Goal: Task Accomplishment & Management: Manage account settings

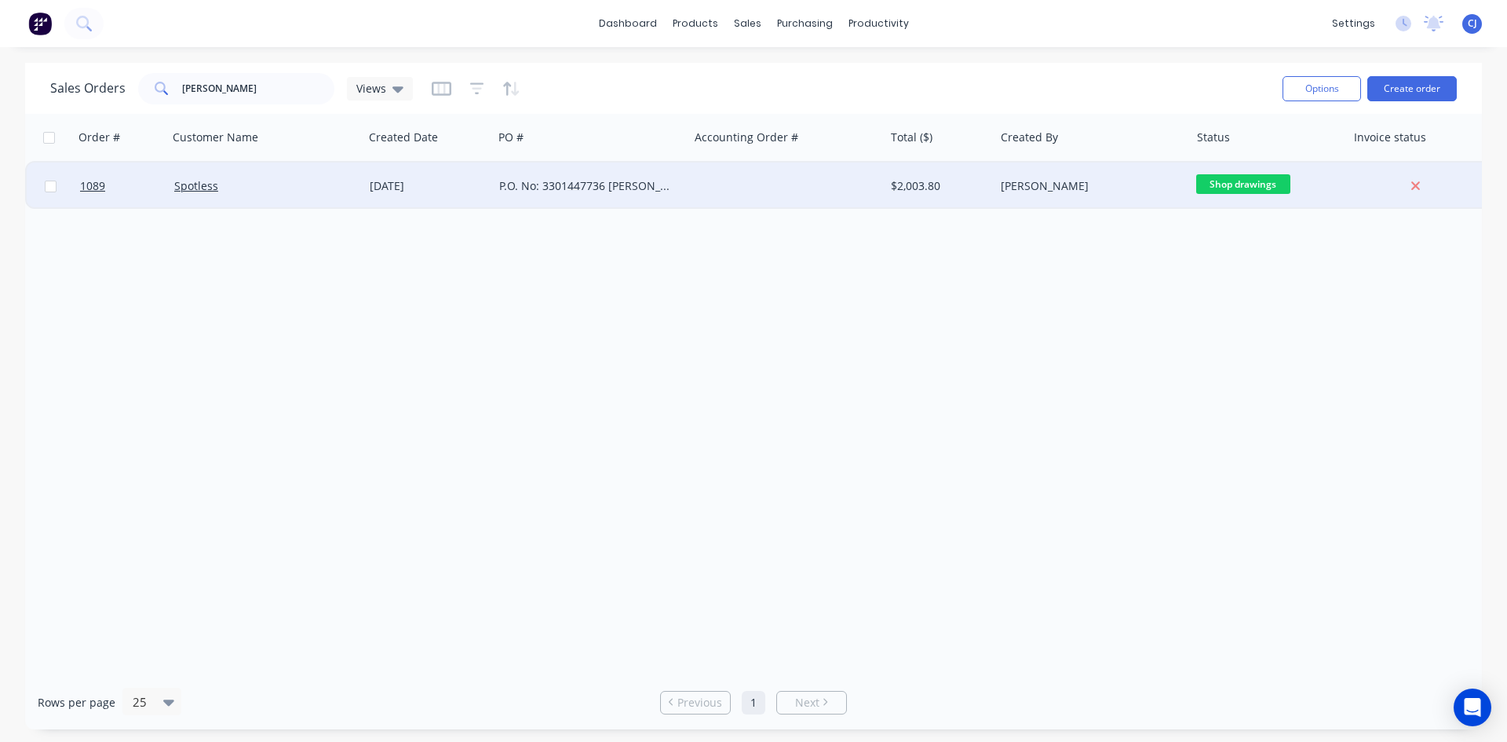
click at [752, 202] on div at bounding box center [785, 185] width 195 height 47
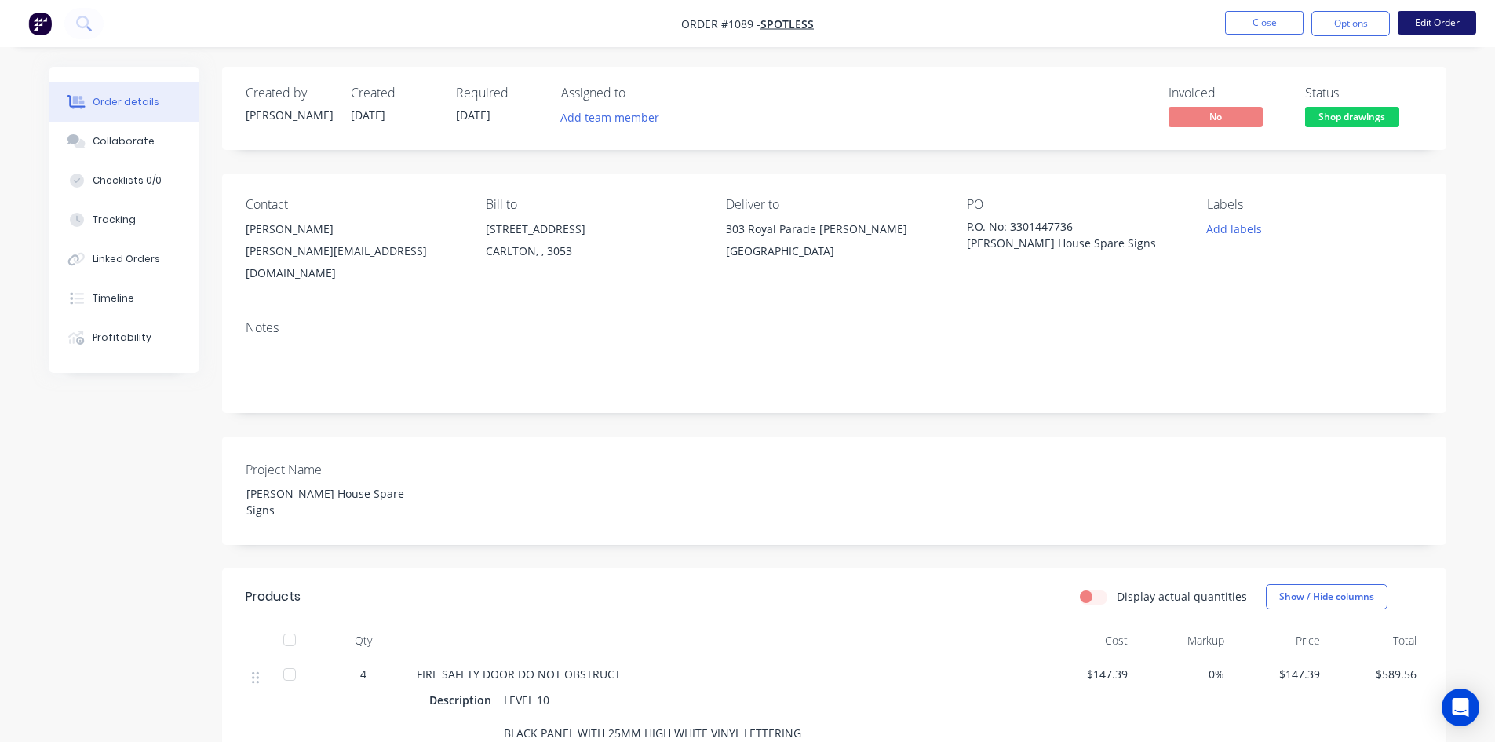
click at [1428, 20] on button "Edit Order" at bounding box center [1437, 23] width 78 height 24
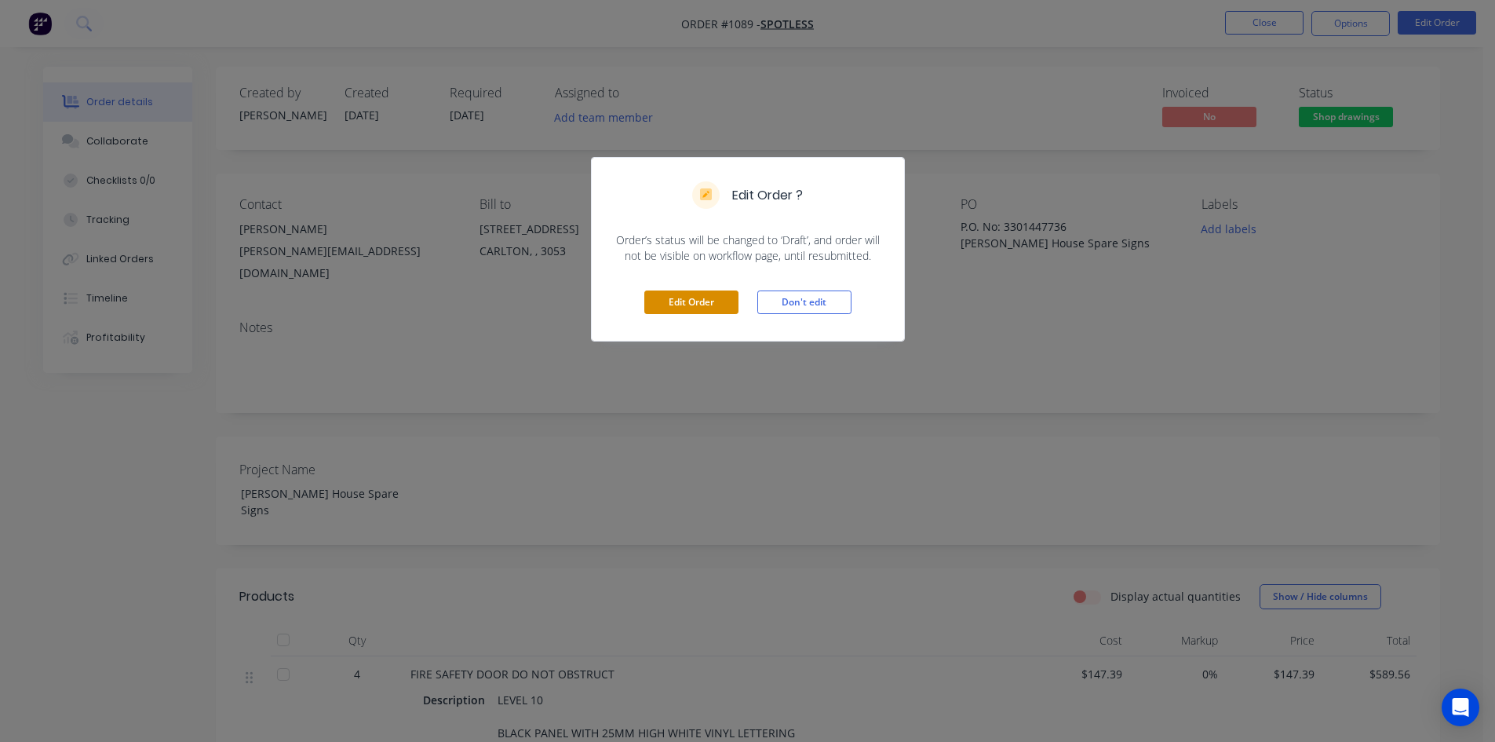
click at [691, 304] on button "Edit Order" at bounding box center [691, 302] width 94 height 24
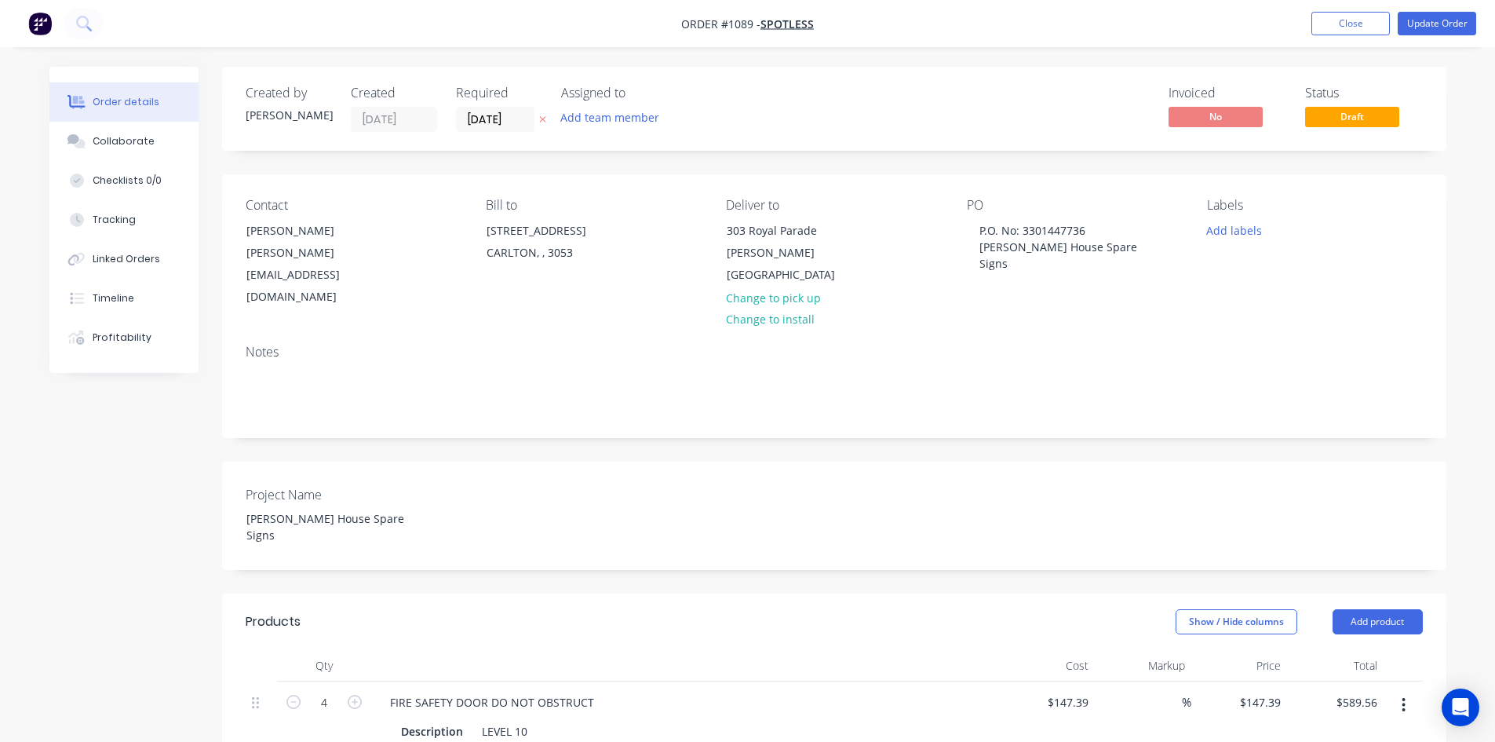
click at [968, 509] on div "Project Name [PERSON_NAME] House Spare Signs" at bounding box center [834, 515] width 1224 height 108
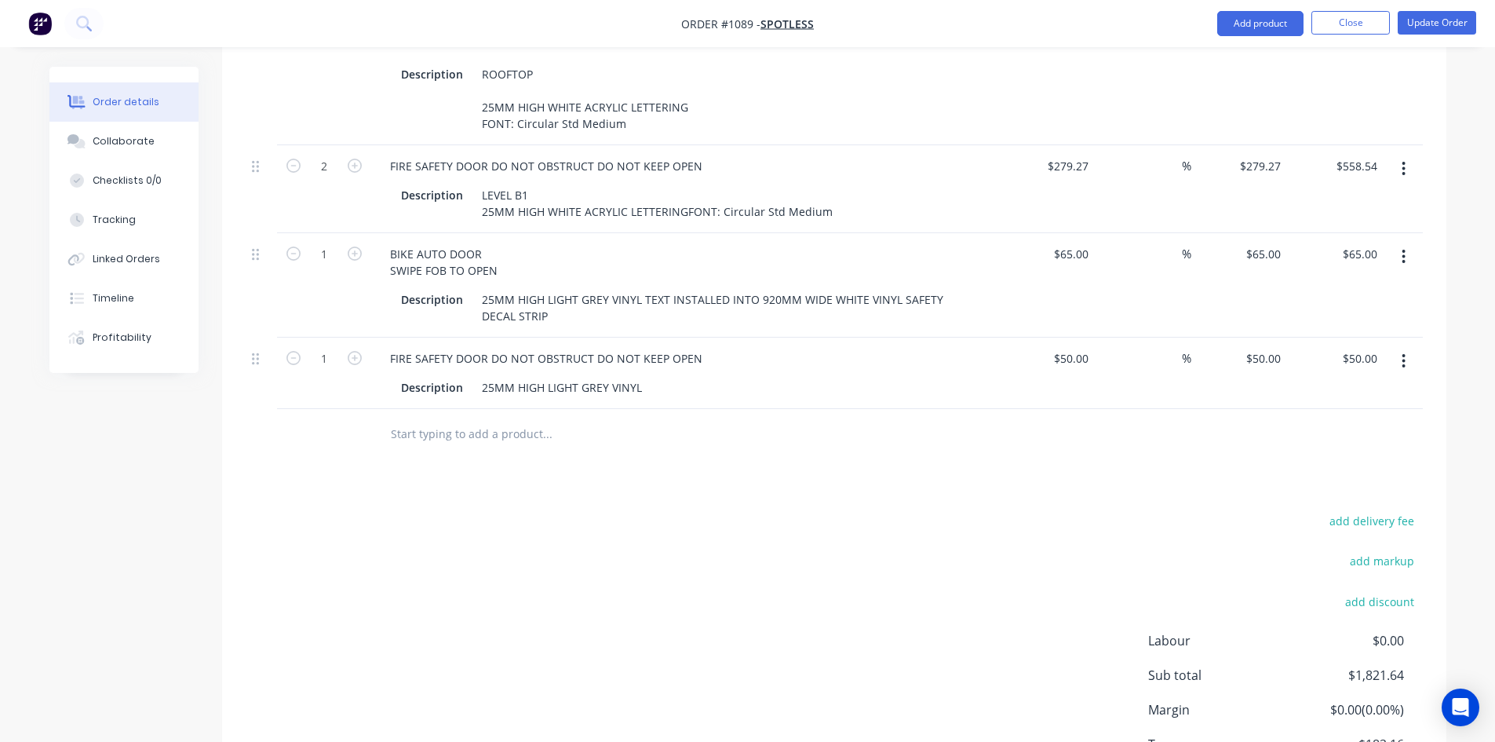
scroll to position [785, 0]
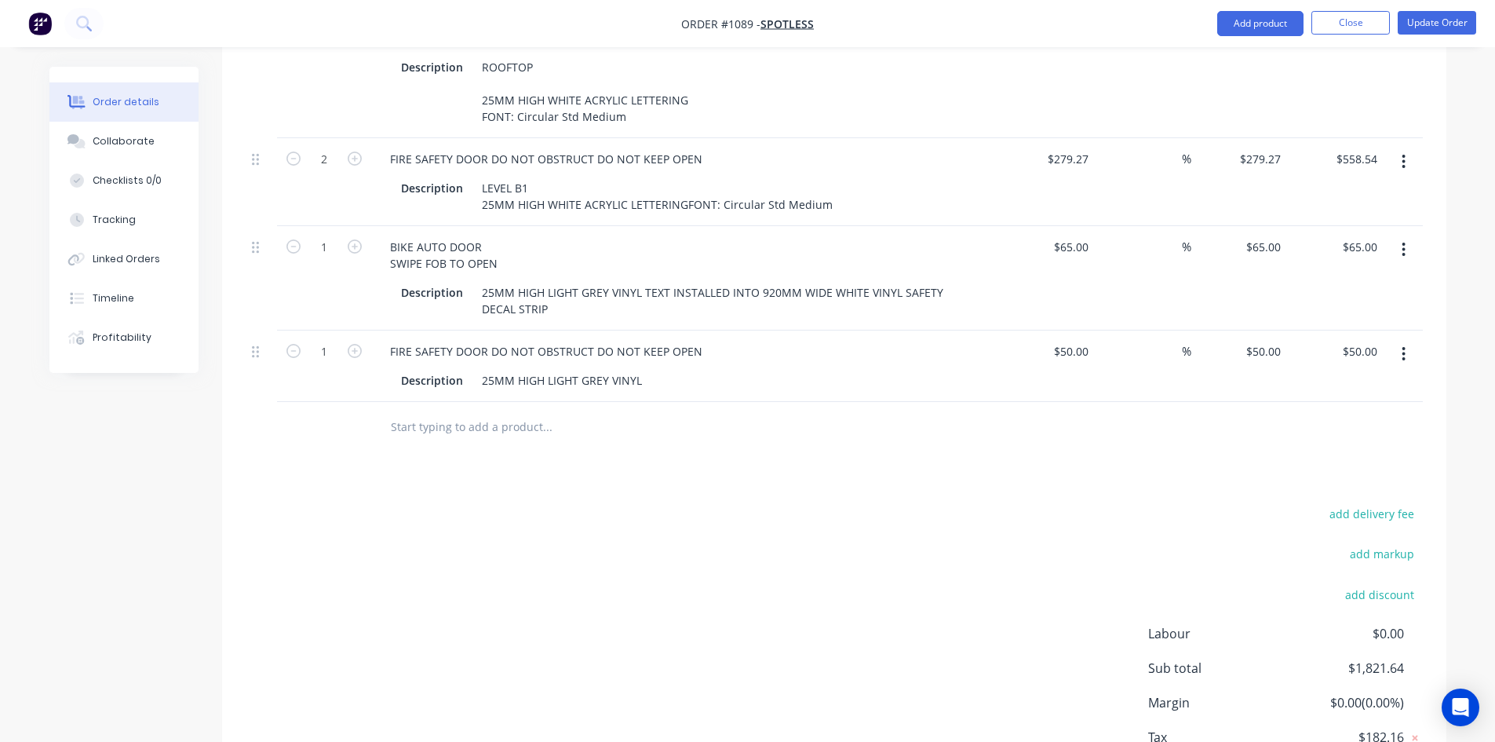
click at [1402, 345] on icon "button" at bounding box center [1404, 353] width 4 height 17
click at [1336, 415] on div "Duplicate" at bounding box center [1348, 426] width 121 height 23
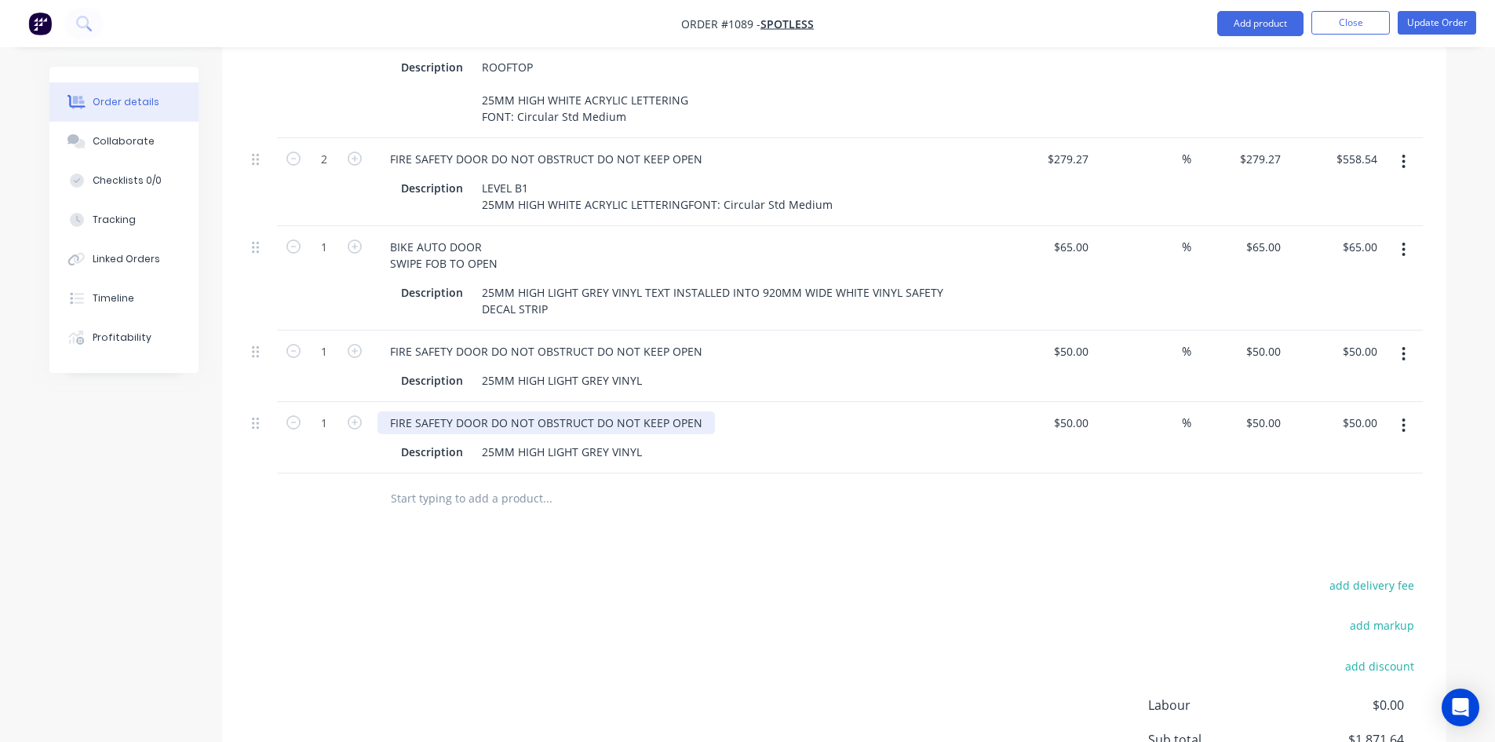
click at [585, 411] on div "FIRE SAFETY DOOR DO NOT OBSTRUCT DO NOT KEEP OPEN" at bounding box center [545, 422] width 337 height 23
drag, startPoint x: 703, startPoint y: 403, endPoint x: 370, endPoint y: 399, distance: 332.8
click at [371, 402] on div "FIRE SAFETY DOOR DO NOT OBSTRUCT DO NOT KEEP OPEN Description 25MM HIGH LIGHT G…" at bounding box center [685, 437] width 628 height 71
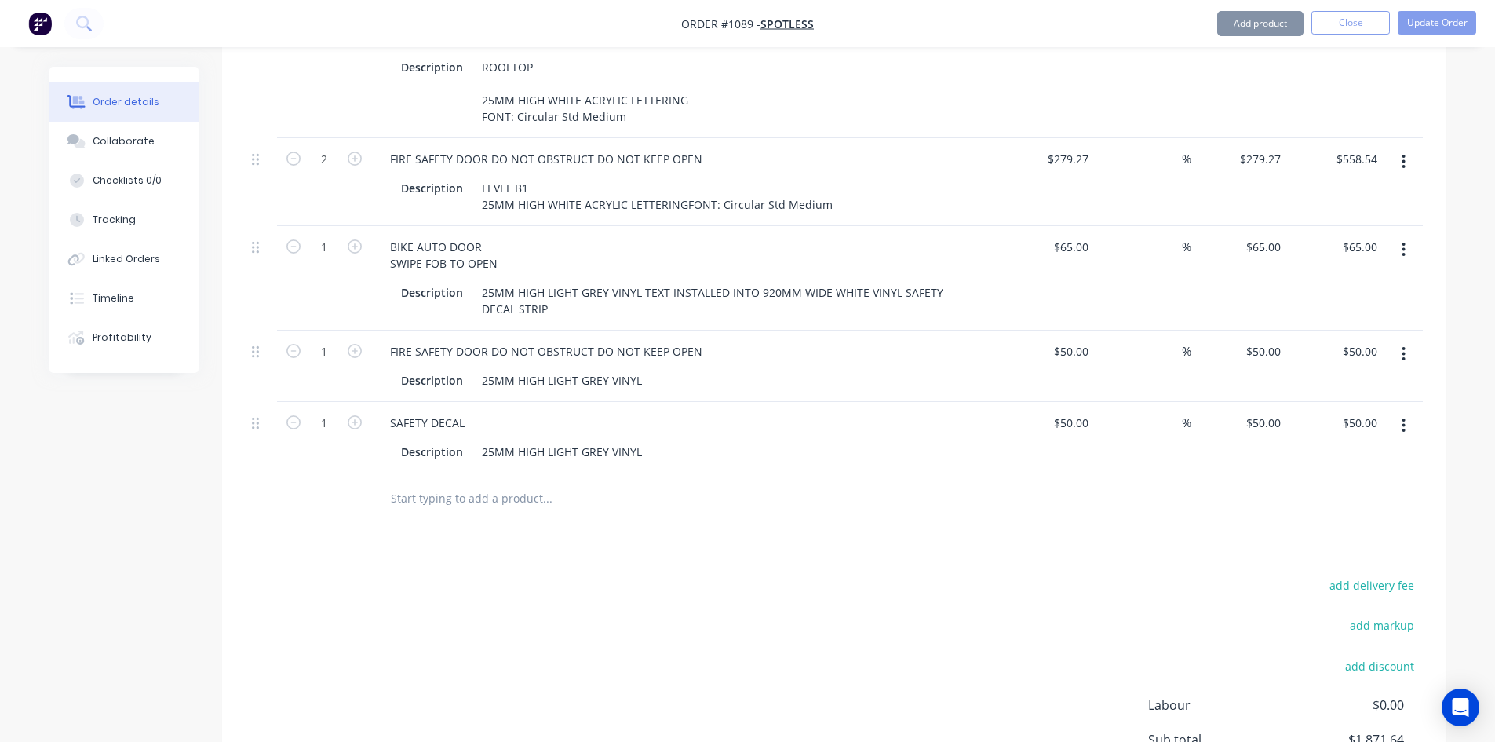
click at [494, 447] on div "25MM HIGH LIGHT GREY VINYL" at bounding box center [562, 451] width 173 height 23
drag, startPoint x: 478, startPoint y: 447, endPoint x: 647, endPoint y: 439, distance: 169.7
click at [647, 440] on div "25MM HIGH LIGHT GREY VINYL" at bounding box center [562, 451] width 173 height 23
click at [495, 440] on div "25MM HIGH LIGHT GREY VINYL" at bounding box center [562, 451] width 173 height 23
drag, startPoint x: 478, startPoint y: 450, endPoint x: 633, endPoint y: 448, distance: 155.4
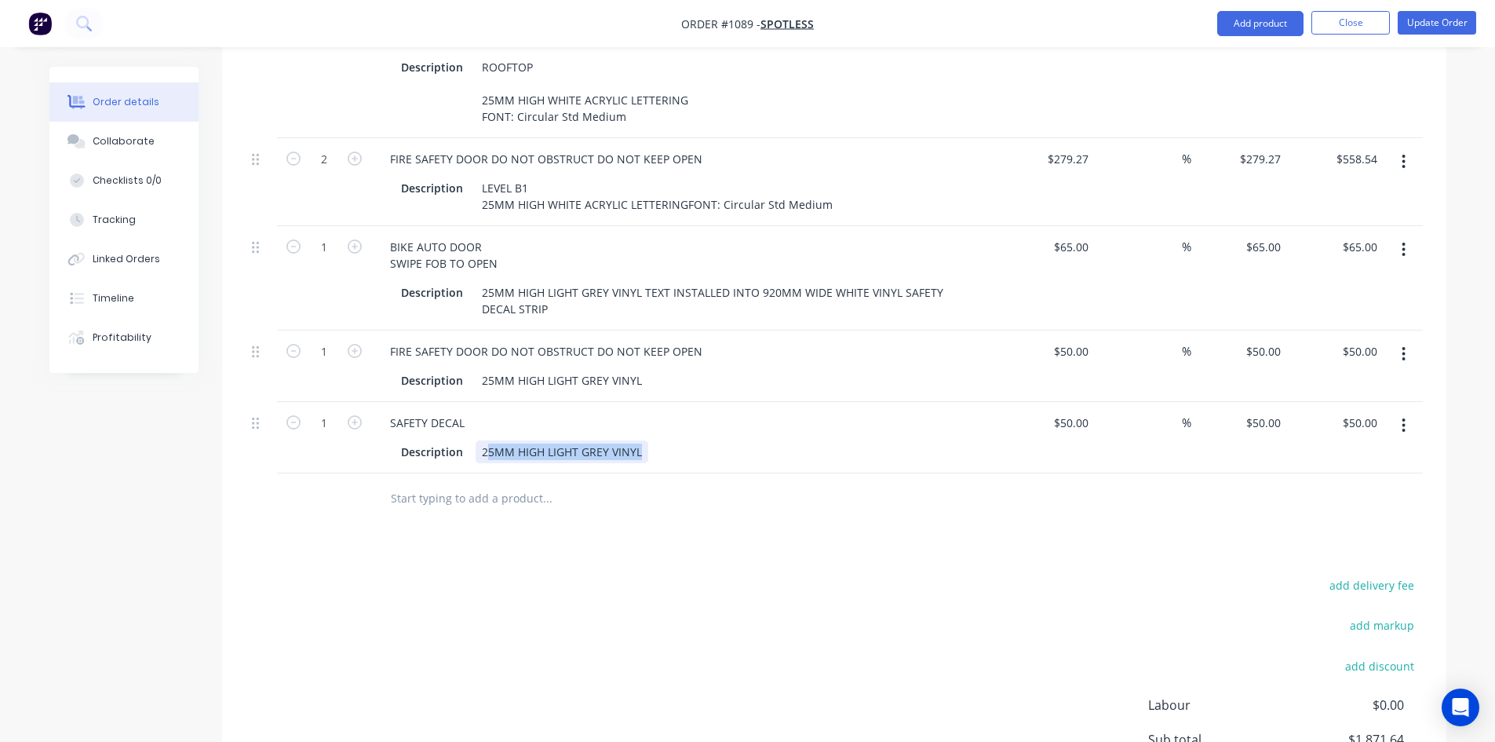
click at [633, 448] on div "25MM HIGH LIGHT GREY VINYL" at bounding box center [562, 451] width 173 height 23
paste div
click at [538, 445] on div "1960mmL" at bounding box center [508, 451] width 64 height 23
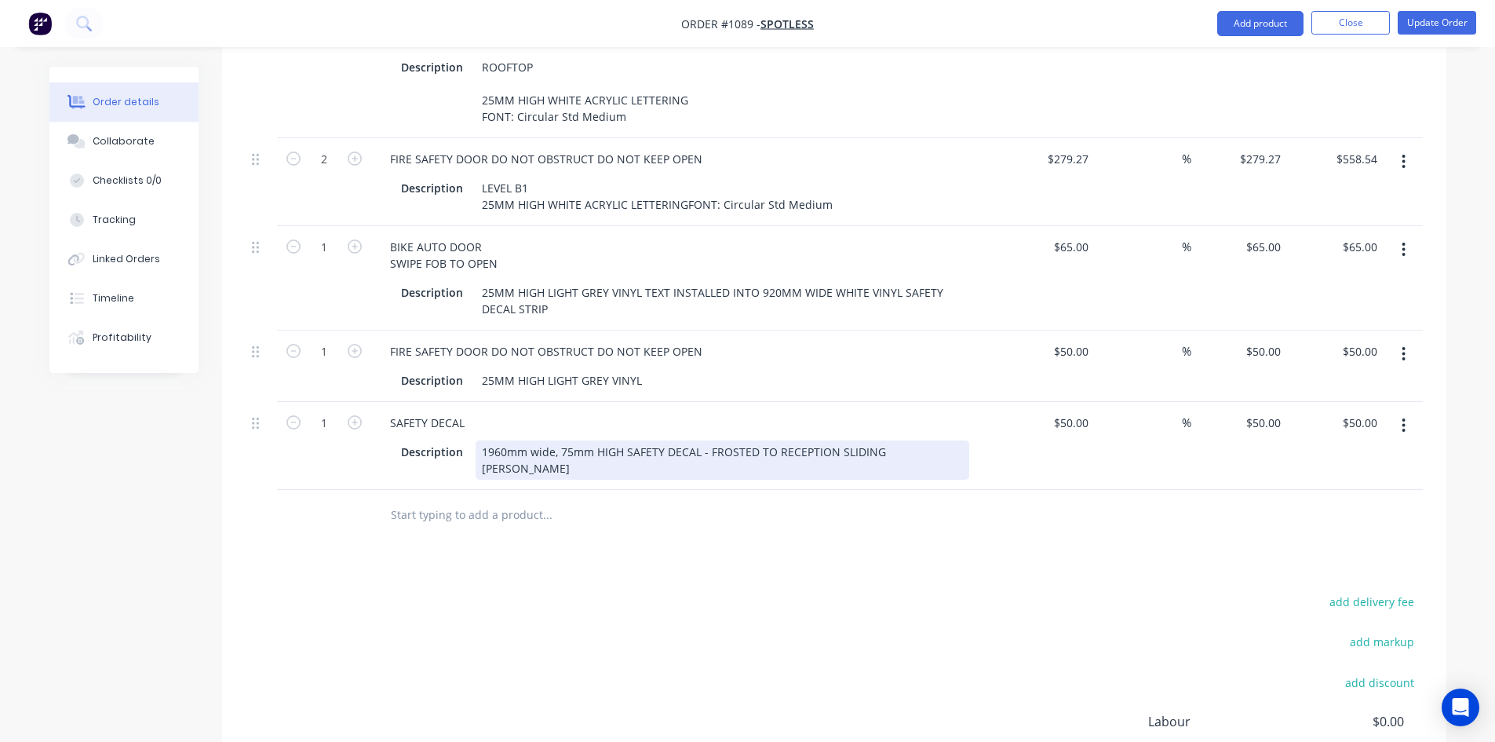
click at [891, 441] on div "1960mm wide, 75mm HIGH SAFETY DECAL - FROSTED TO RECEPTION SLIDING [PERSON_NAME]" at bounding box center [723, 459] width 494 height 39
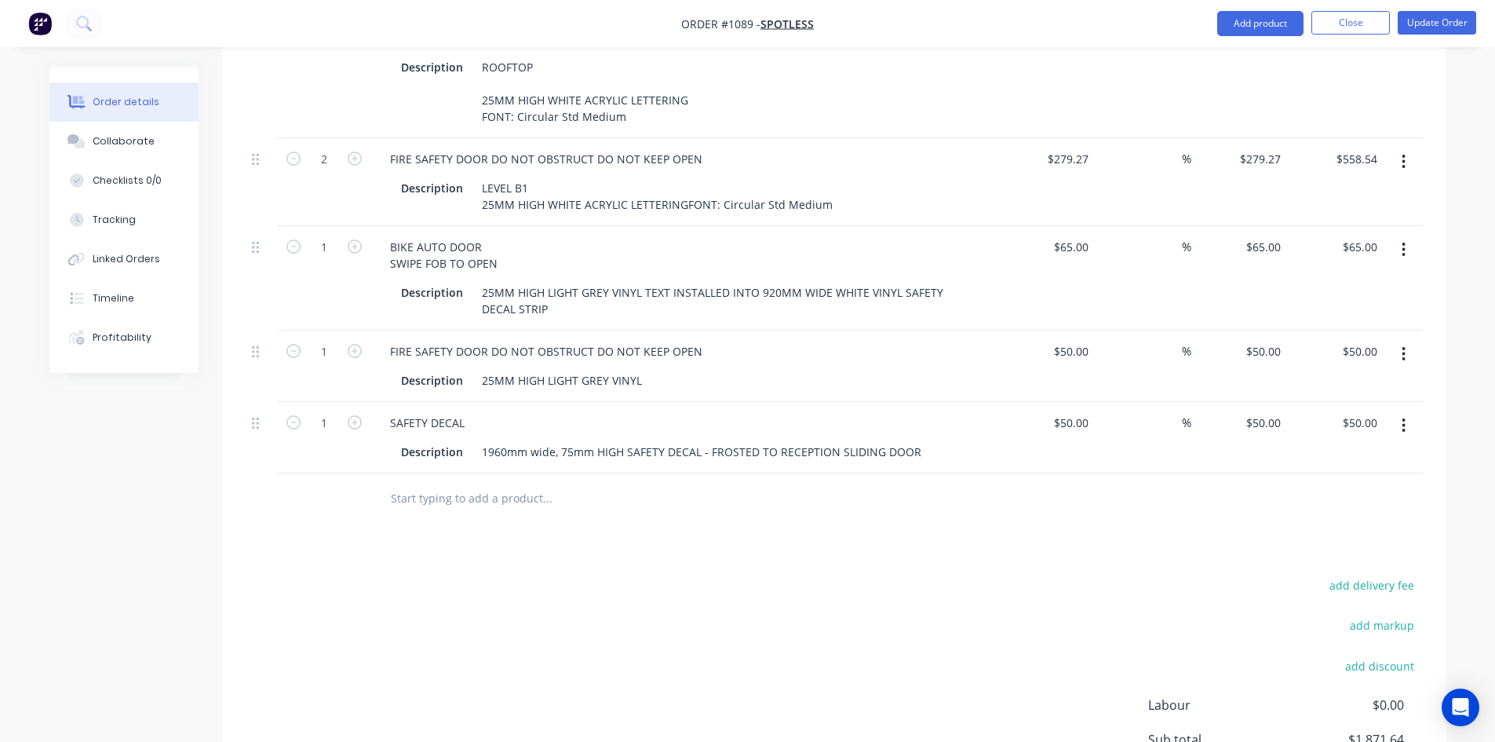
click at [967, 340] on div "FIRE SAFETY DOOR DO NOT OBSTRUCT DO NOT KEEP OPEN" at bounding box center [684, 351] width 615 height 23
click at [1257, 402] on div "50 50" at bounding box center [1239, 437] width 97 height 71
type input "40"
type input "-20"
type input "$40.00"
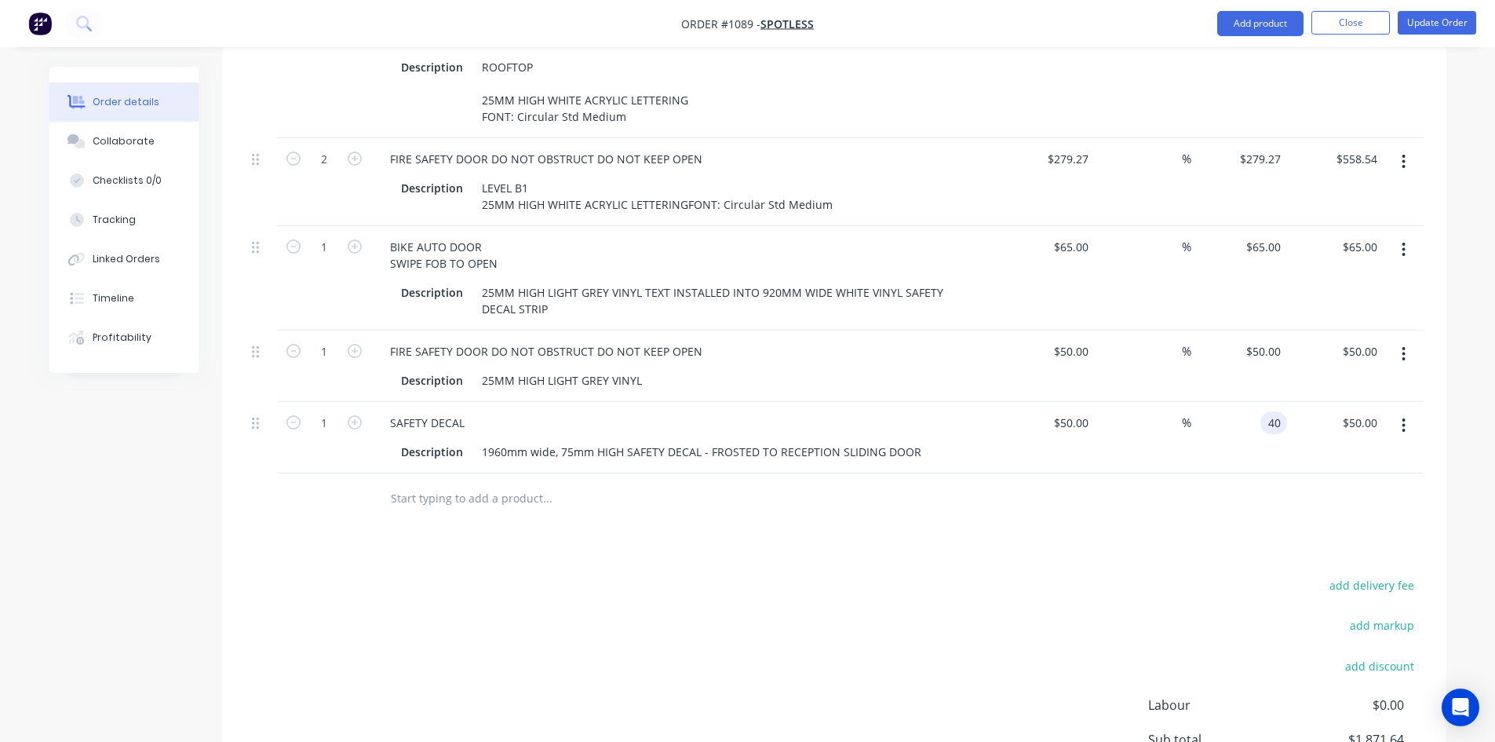
type input "$40.00"
click at [1161, 492] on div at bounding box center [834, 498] width 1177 height 51
click at [1085, 411] on input "50" at bounding box center [1084, 422] width 20 height 23
type input "$40.00"
type input "$32.00"
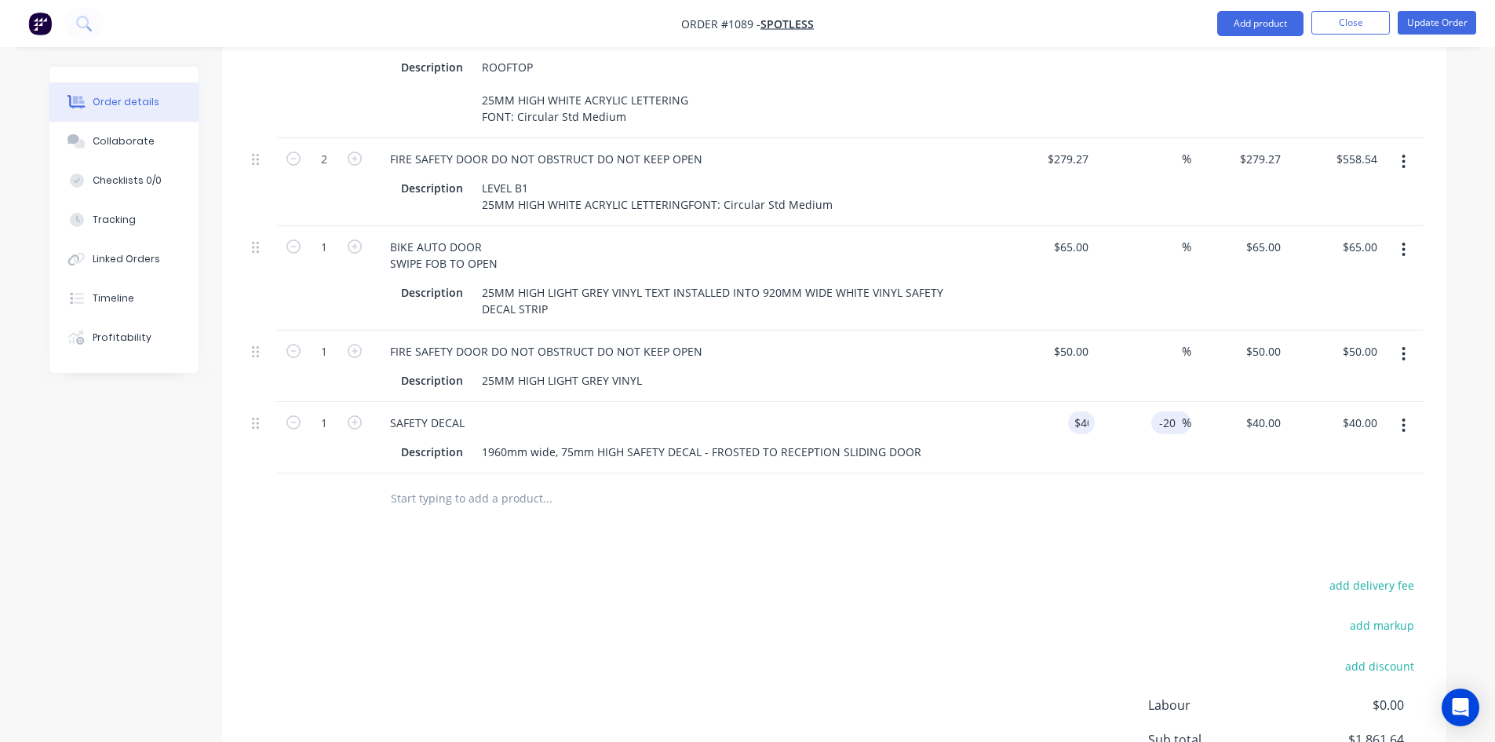
type input "$32.00"
click at [1175, 411] on input "-20" at bounding box center [1170, 422] width 24 height 23
drag, startPoint x: 1176, startPoint y: 401, endPoint x: 1151, endPoint y: 406, distance: 25.6
click at [1151, 406] on div "-20 -20 %" at bounding box center [1143, 437] width 97 height 71
type input "$40.00"
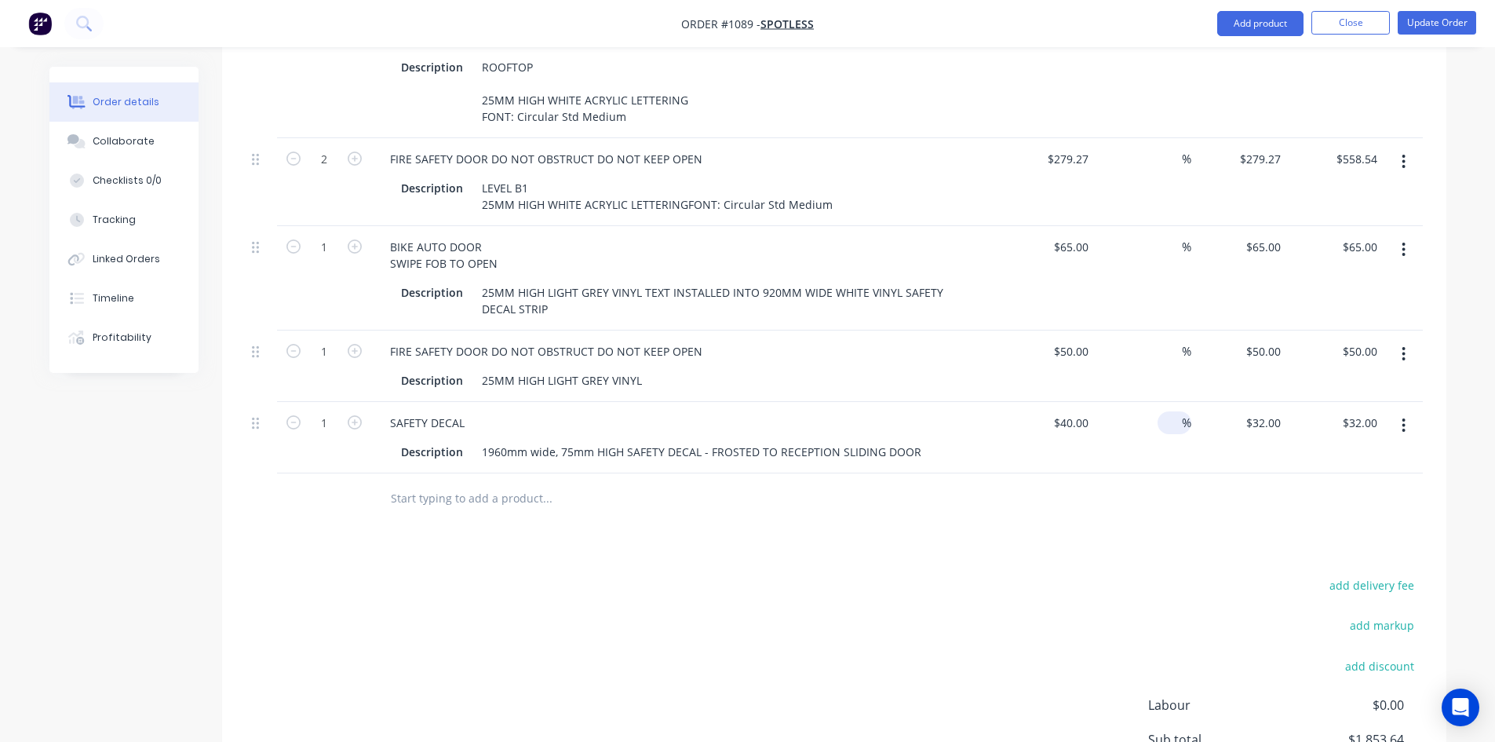
type input "$40.00"
click at [1175, 476] on div at bounding box center [834, 498] width 1177 height 51
click at [1432, 31] on button "Update Order" at bounding box center [1437, 23] width 78 height 24
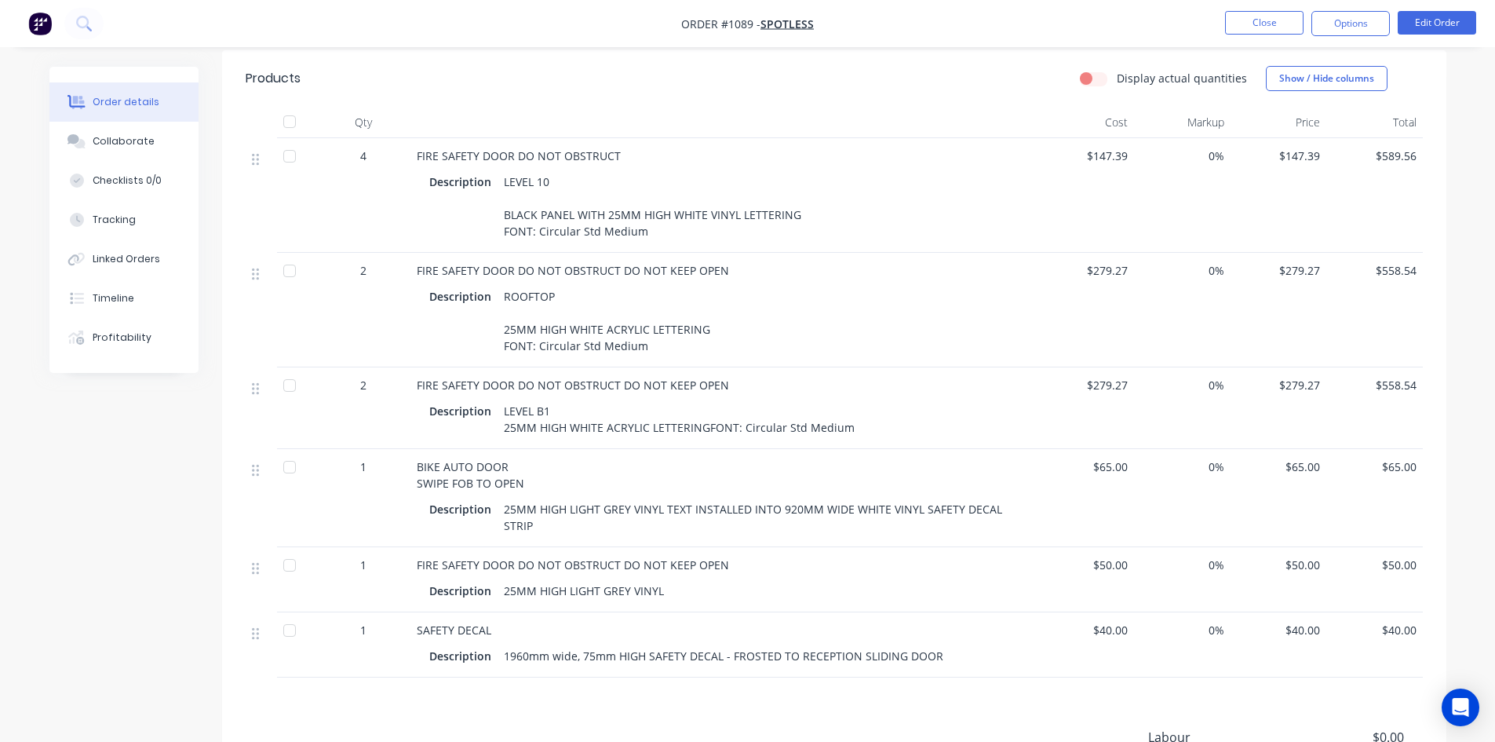
scroll to position [549, 0]
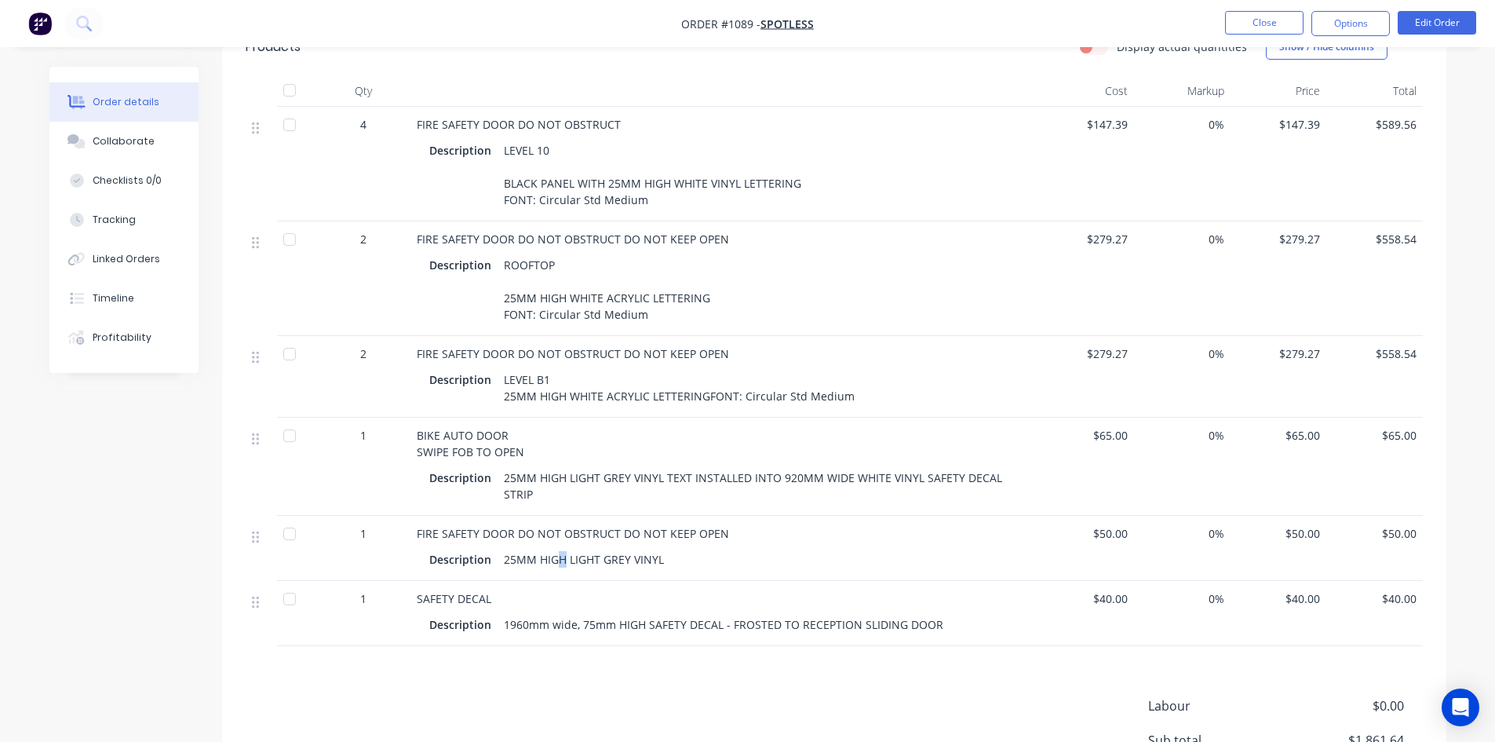
click at [553, 555] on div "25MM HIGH LIGHT GREY VINYL" at bounding box center [584, 559] width 173 height 23
click at [792, 466] on div "25MM HIGH LIGHT GREY VINYL TEXT INSTALLED INTO 920MM WIDE WHITE VINYL SAFETY DE…" at bounding box center [759, 485] width 522 height 39
click at [797, 466] on div "25MM HIGH LIGHT GREY VINYL TEXT INSTALLED INTO 920MM WIDE WHITE VINYL SAFETY DE…" at bounding box center [759, 485] width 522 height 39
click at [1438, 29] on button "Edit Order" at bounding box center [1437, 23] width 78 height 24
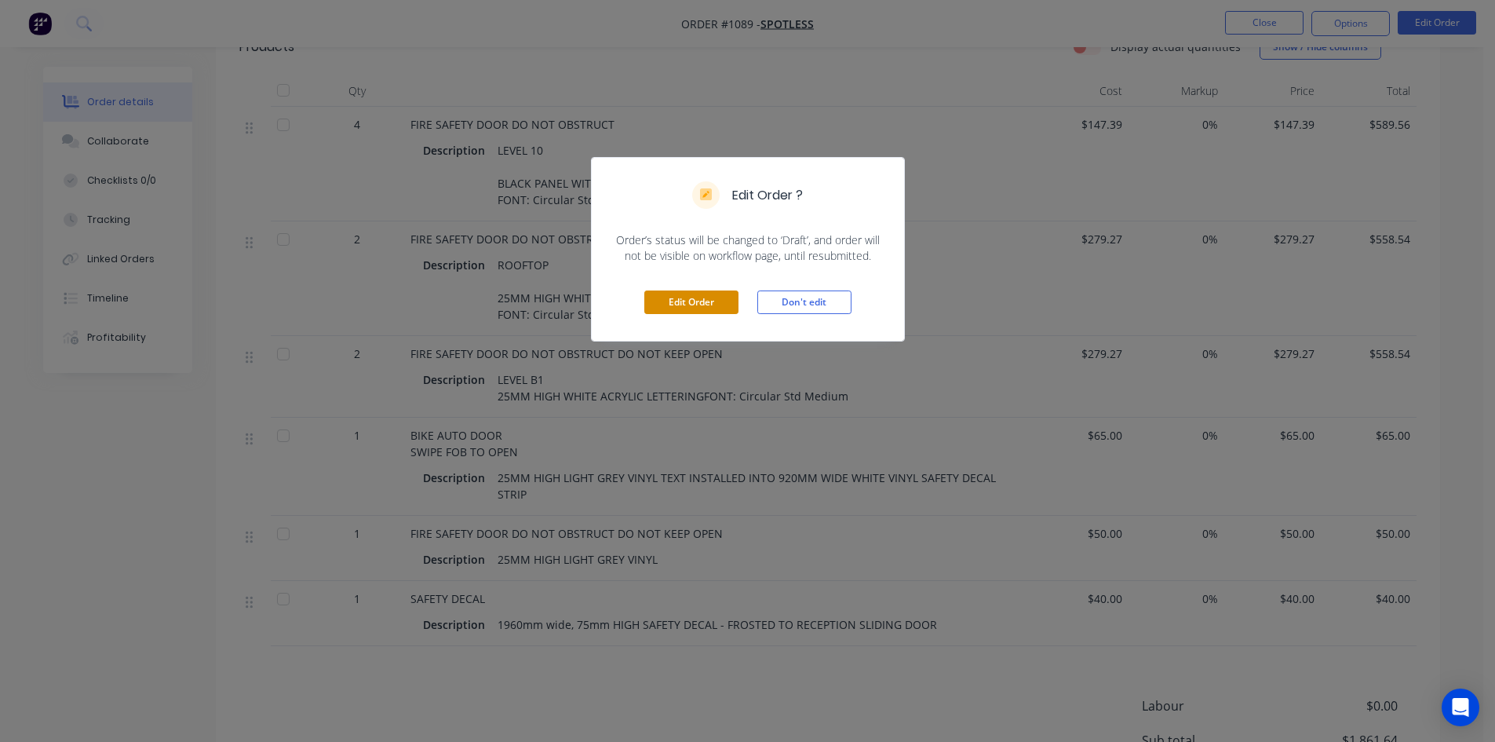
click at [706, 298] on button "Edit Order" at bounding box center [691, 302] width 94 height 24
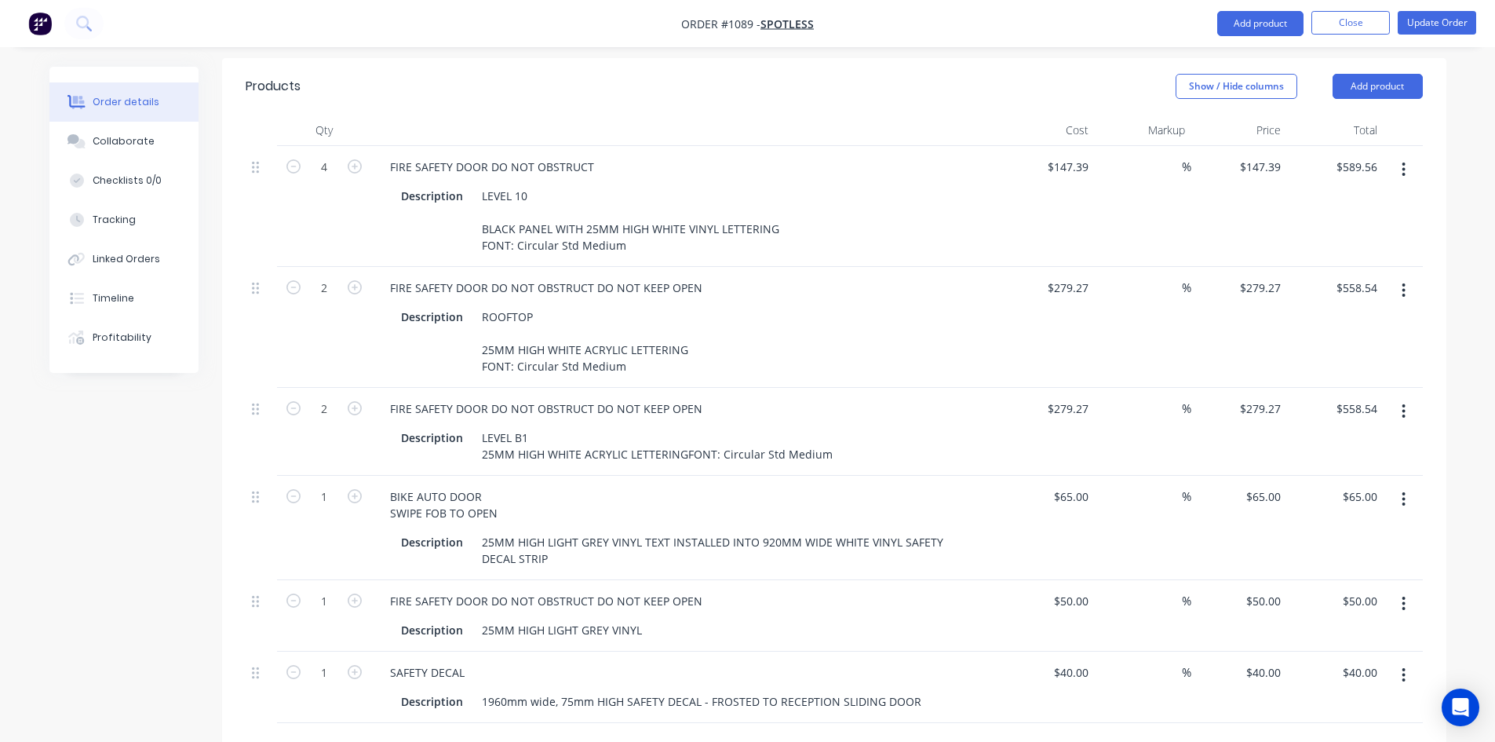
scroll to position [628, 0]
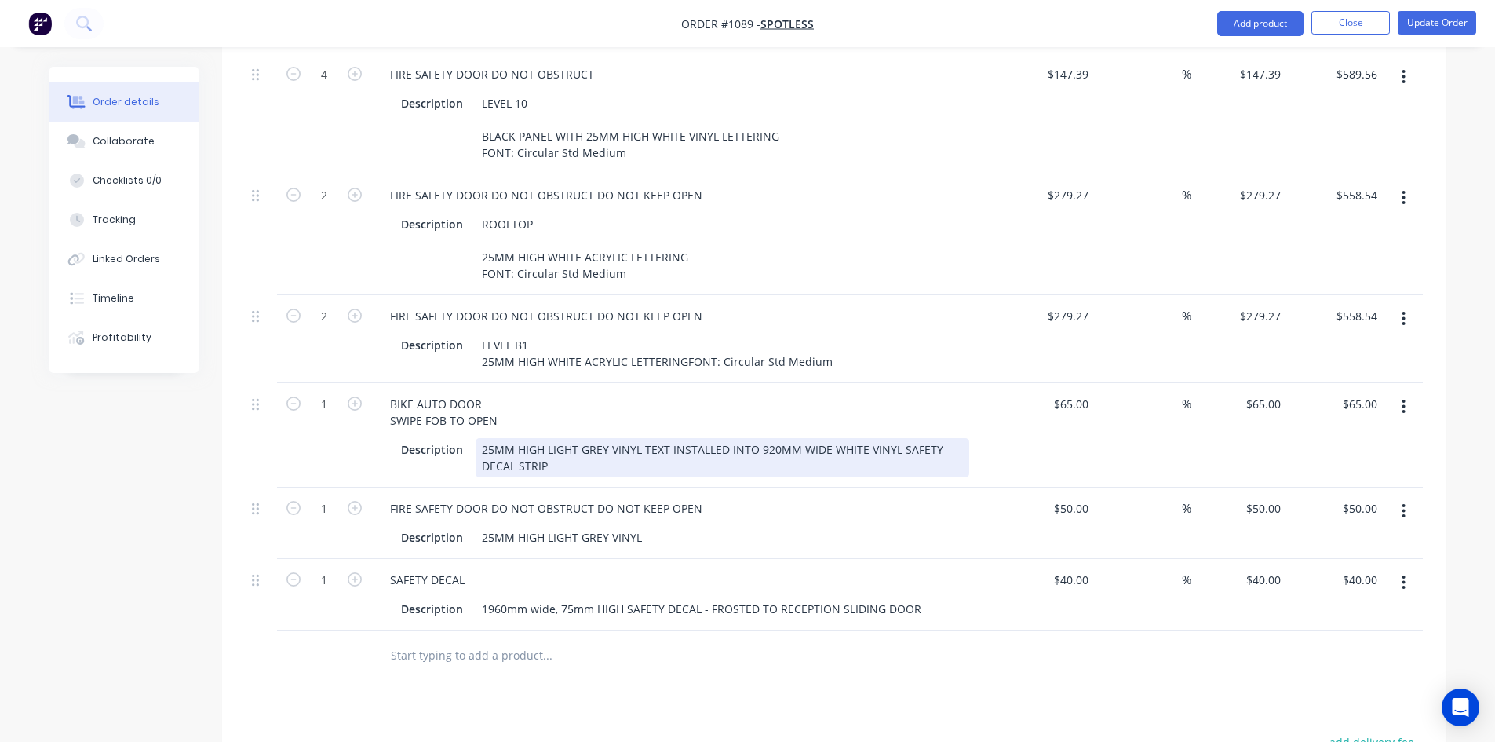
click at [773, 438] on div "25MM HIGH LIGHT GREY VINYL TEXT INSTALLED INTO 920MM WIDE WHITE VINYL SAFETY DE…" at bounding box center [723, 457] width 494 height 39
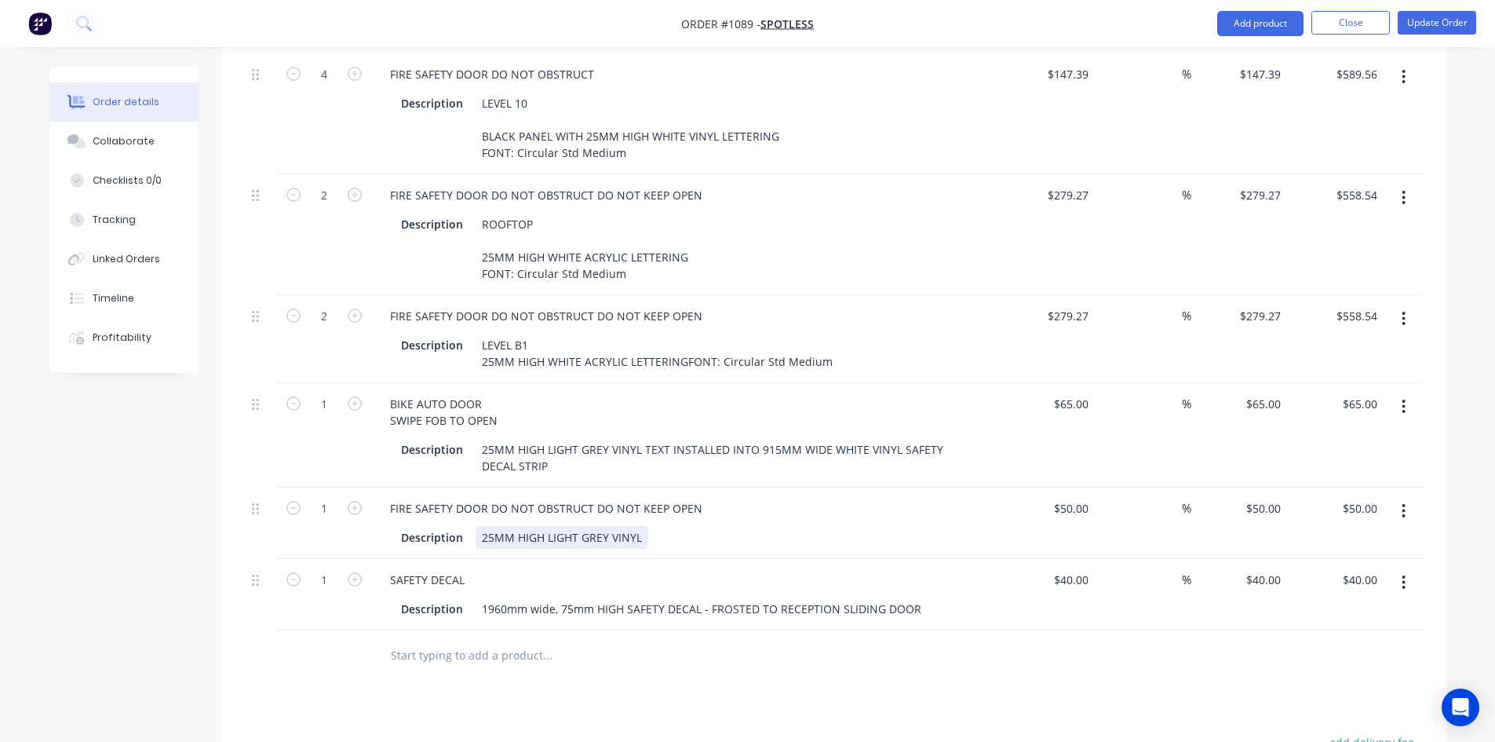
click at [529, 526] on div "25MM HIGH LIGHT GREY VINYL" at bounding box center [562, 537] width 173 height 23
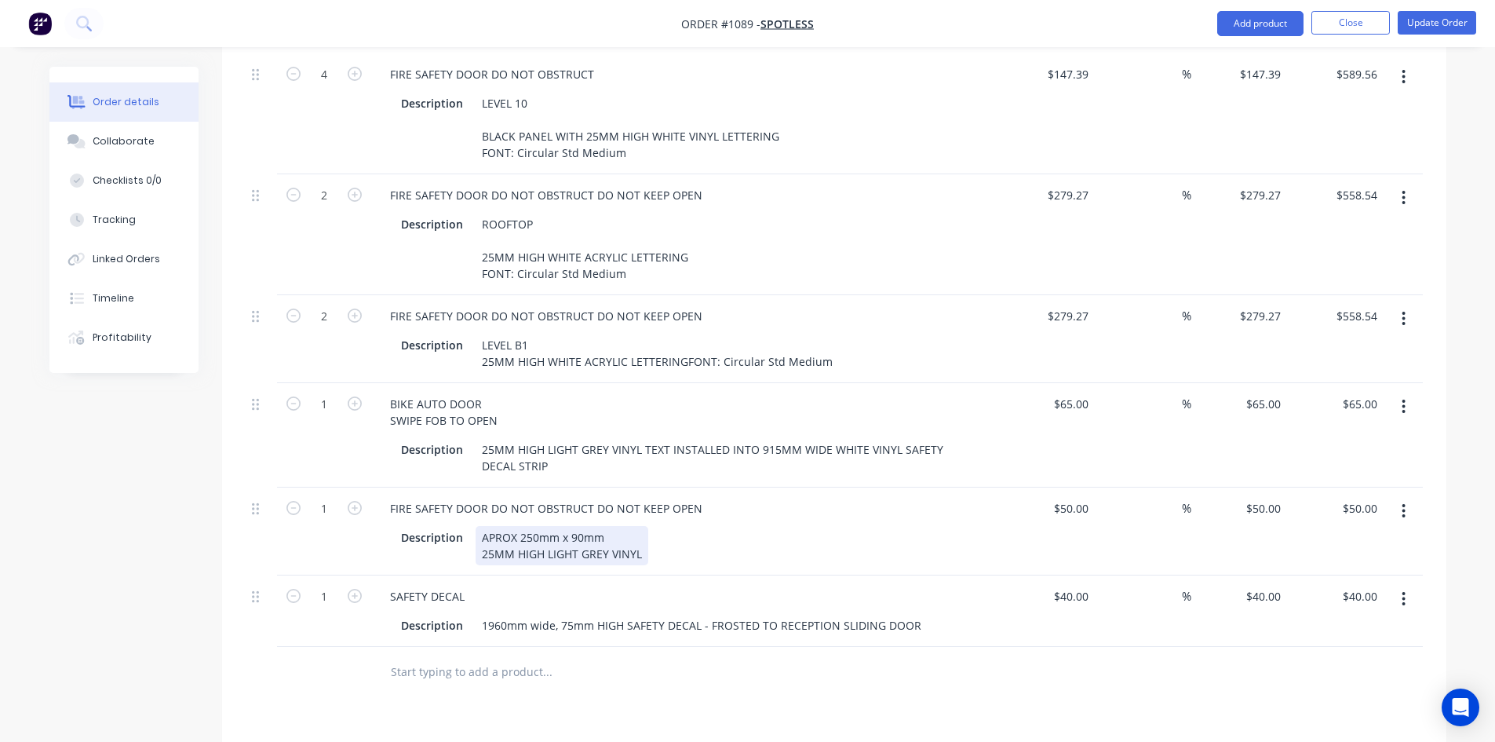
click at [614, 526] on div "APROX 250mm x 90mm 25MM HIGH LIGHT GREY VINYL" at bounding box center [562, 545] width 173 height 39
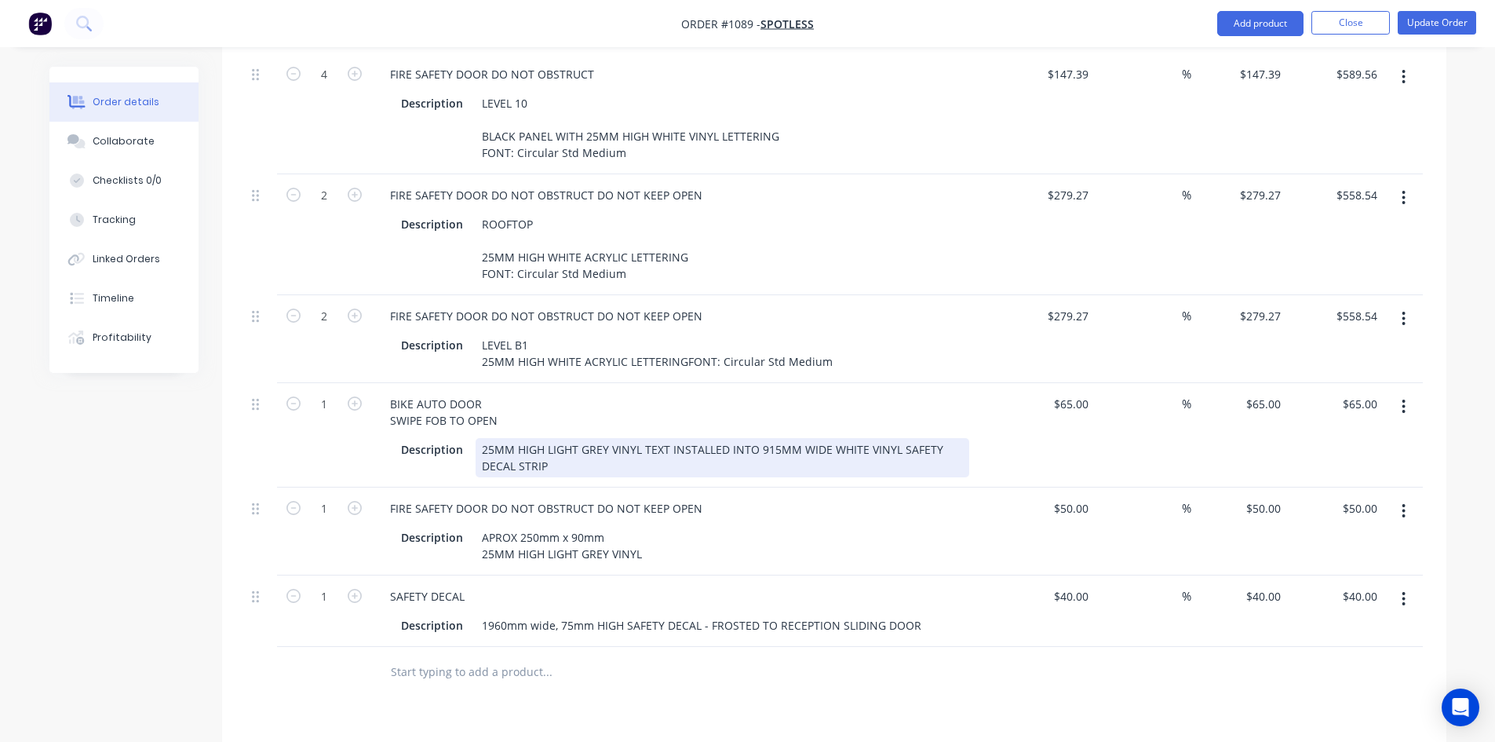
click at [664, 439] on div "BIKE AUTO DOOR SWIPE FOB TO OPEN Description 25MM HIGH LIGHT GREY VINYL TEXT IN…" at bounding box center [685, 435] width 628 height 104
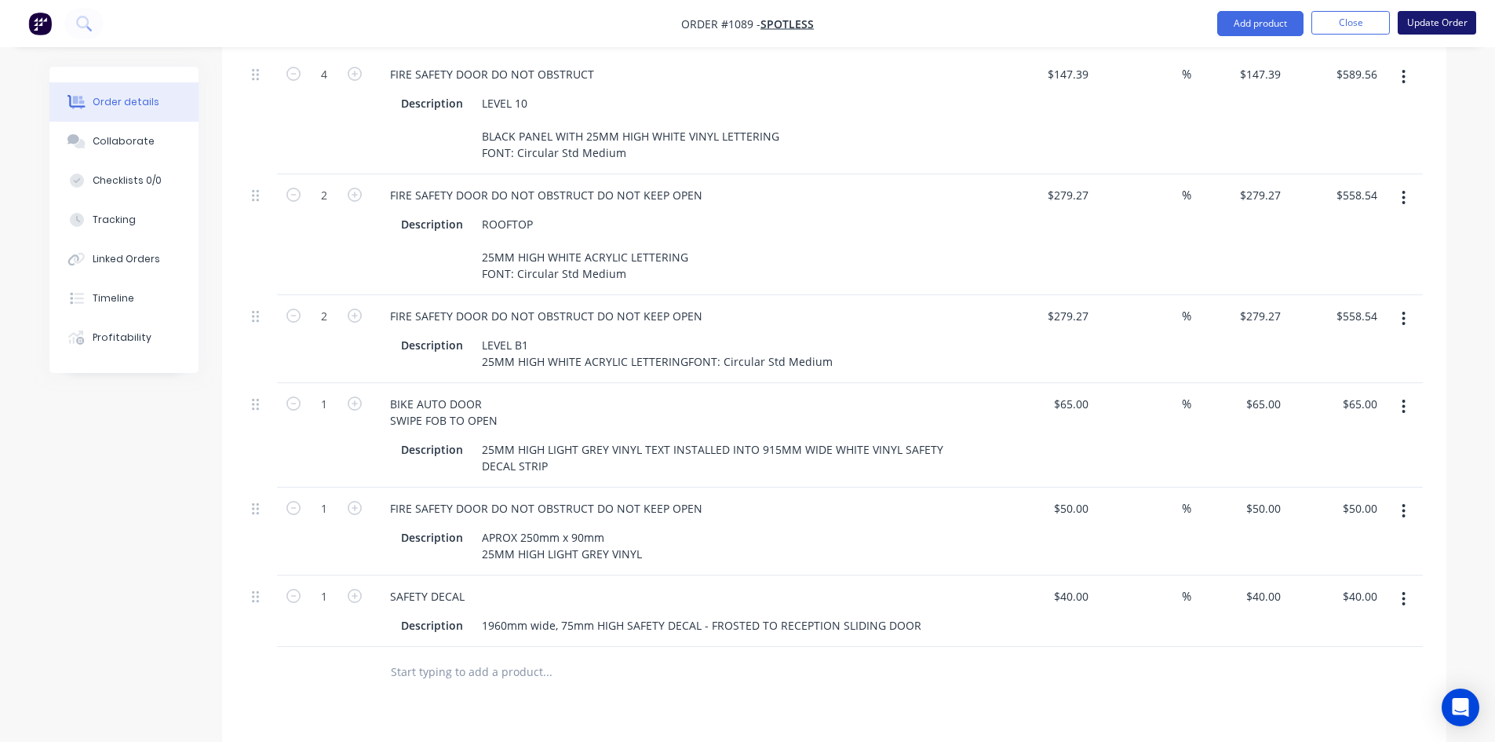
click at [1445, 28] on button "Update Order" at bounding box center [1437, 23] width 78 height 24
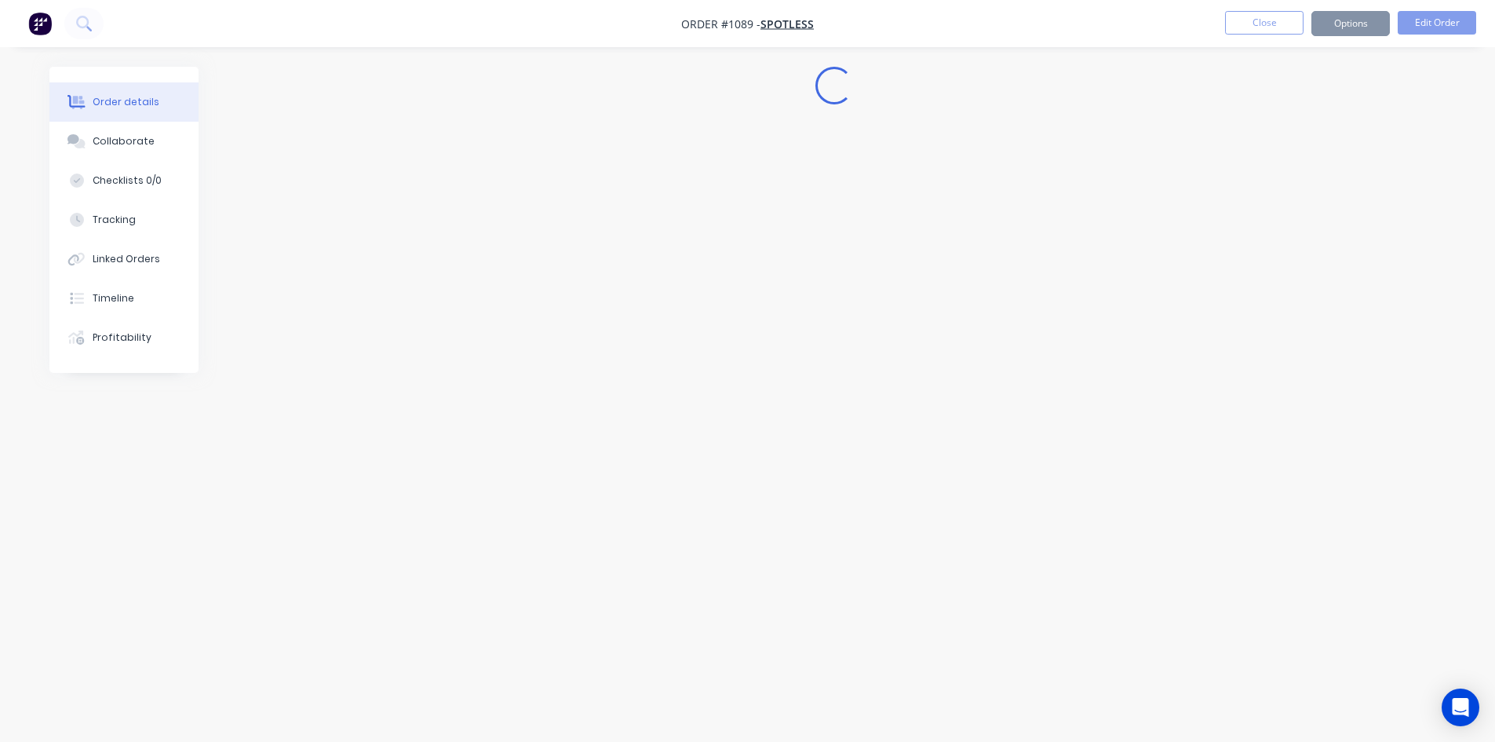
scroll to position [0, 0]
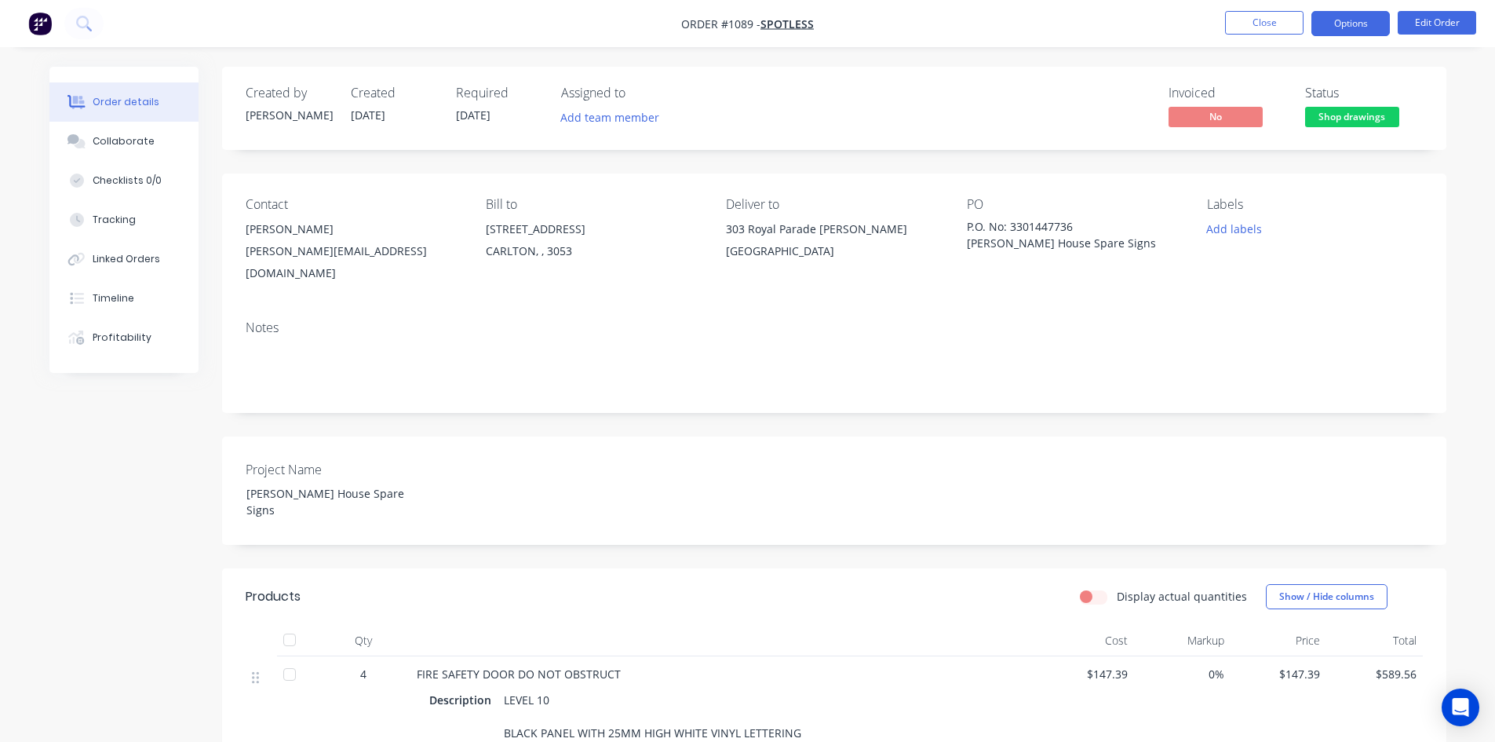
click at [1354, 27] on button "Options" at bounding box center [1350, 23] width 78 height 25
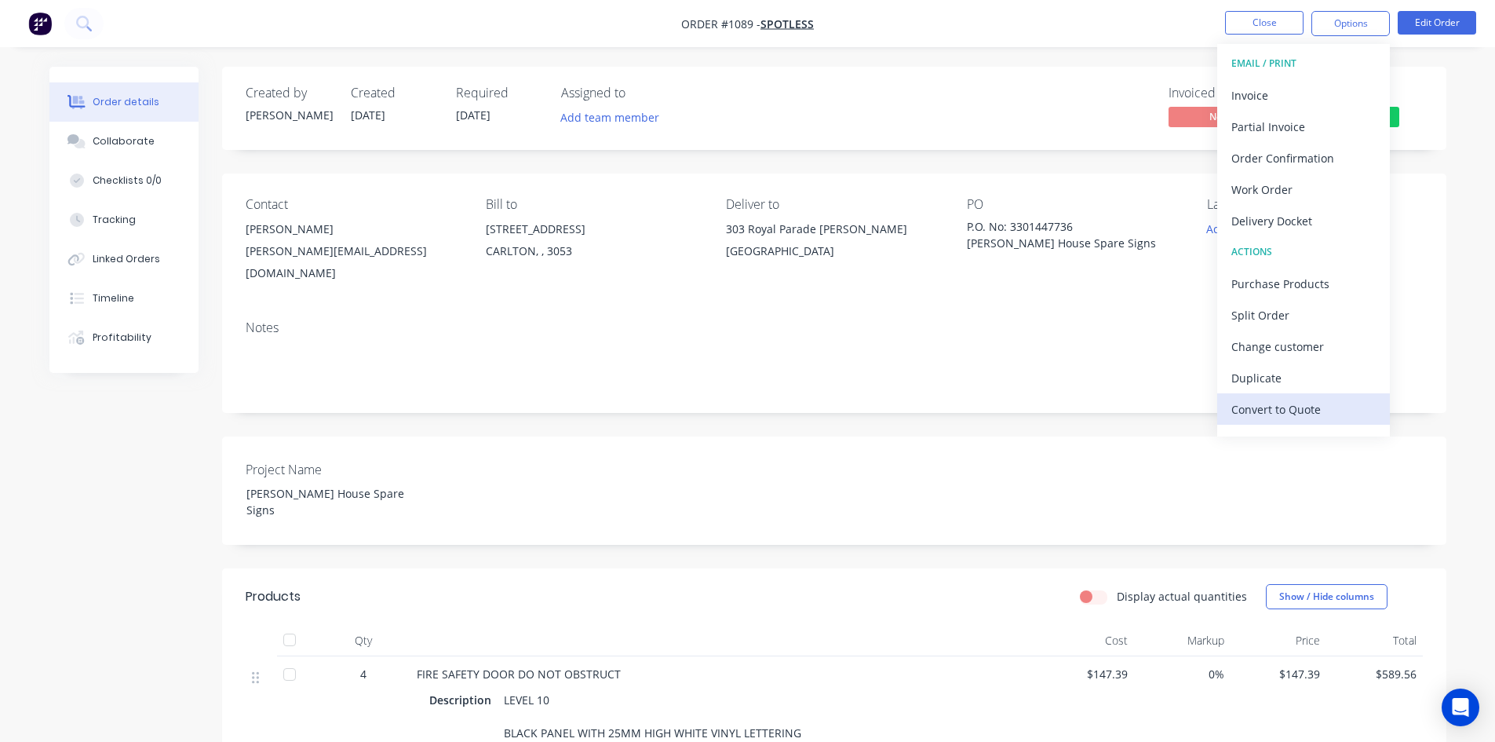
click at [1264, 414] on div "Convert to Quote" at bounding box center [1303, 409] width 144 height 23
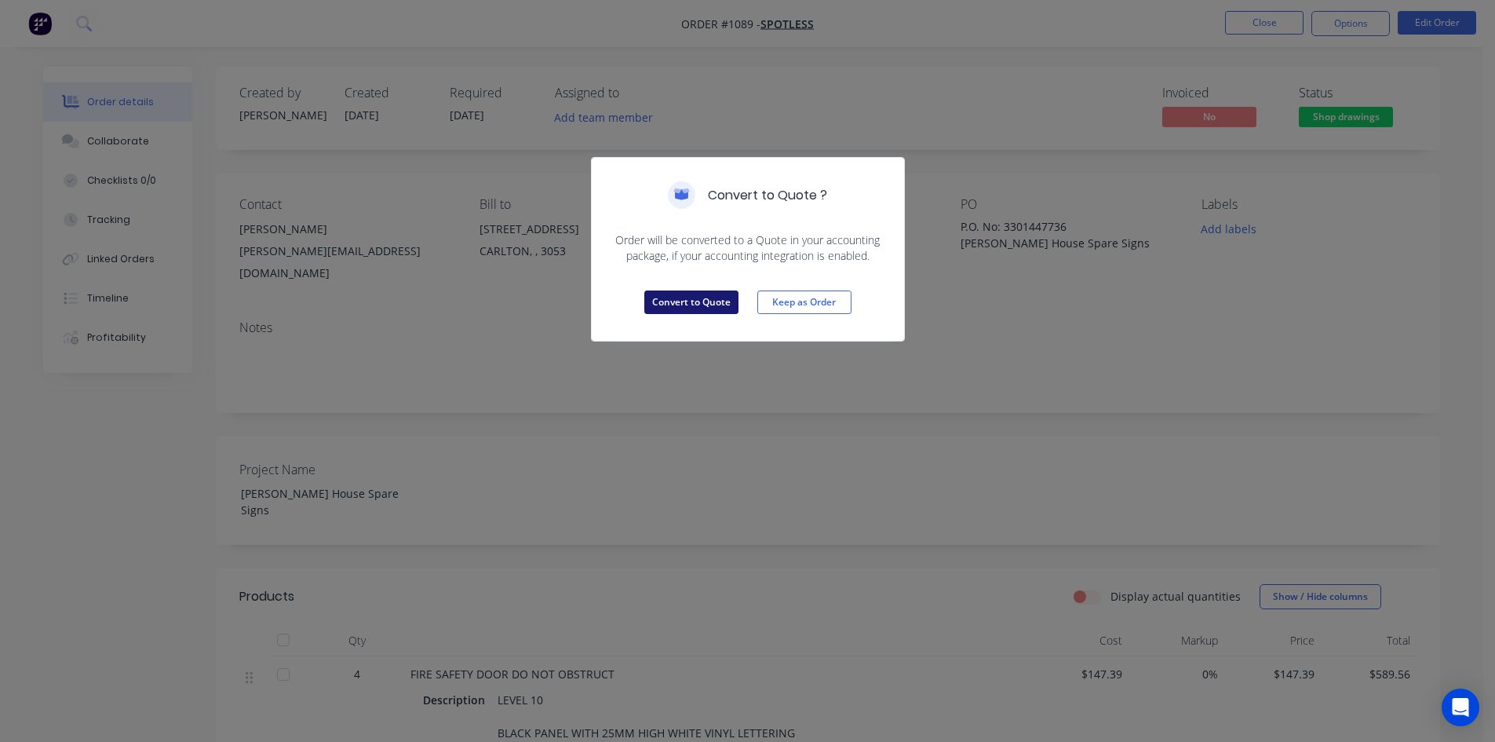
click at [661, 291] on button "Convert to Quote" at bounding box center [691, 302] width 94 height 24
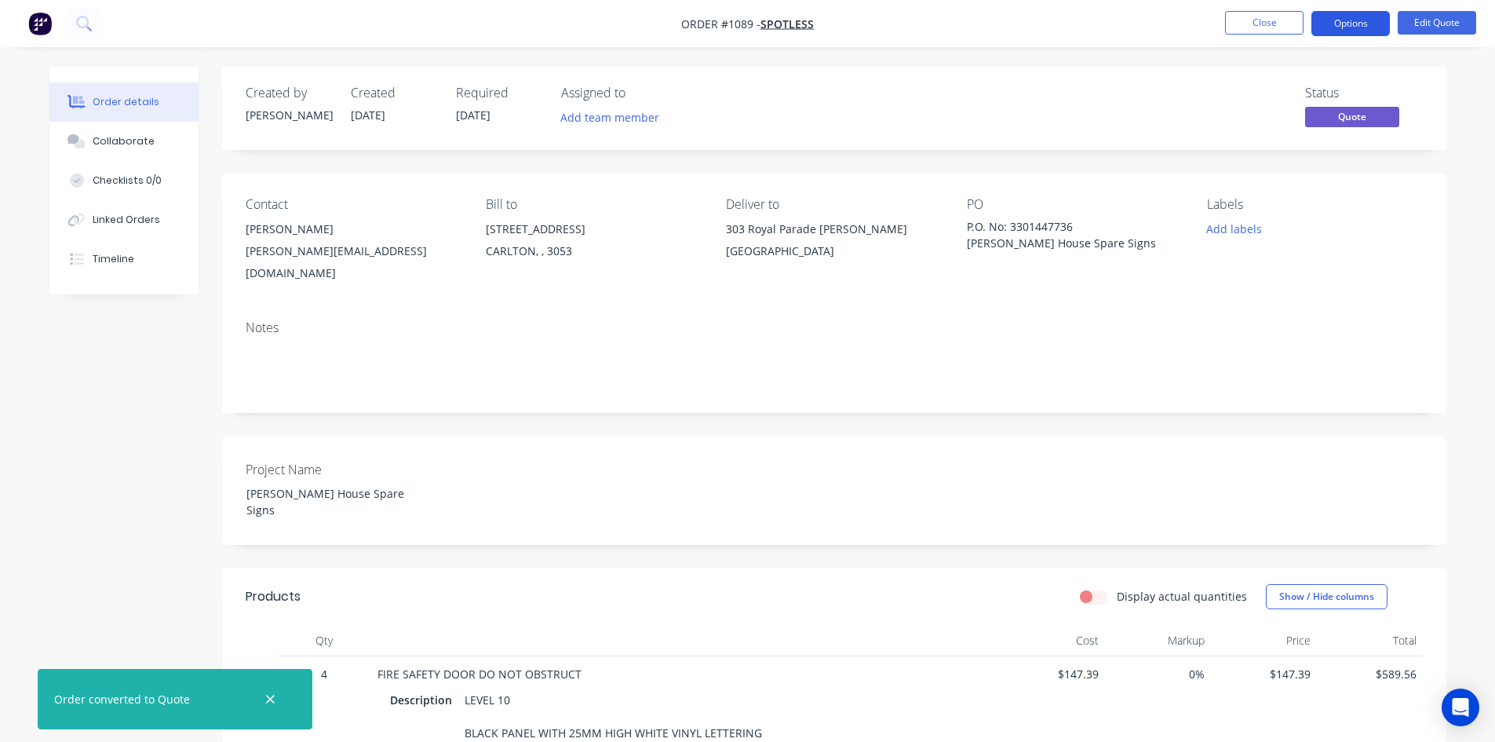
click at [1353, 27] on button "Options" at bounding box center [1350, 23] width 78 height 25
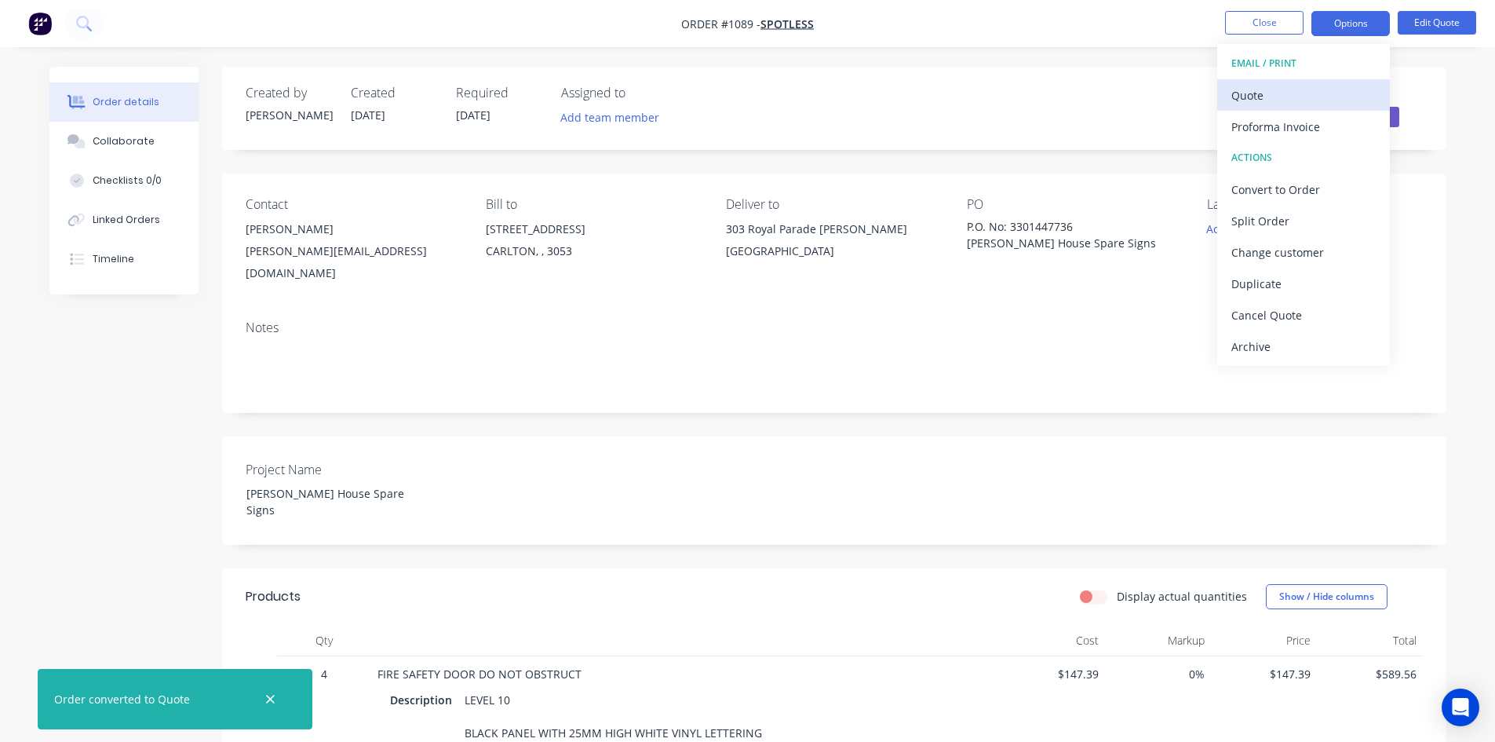
click at [1337, 89] on div "Quote" at bounding box center [1303, 95] width 144 height 23
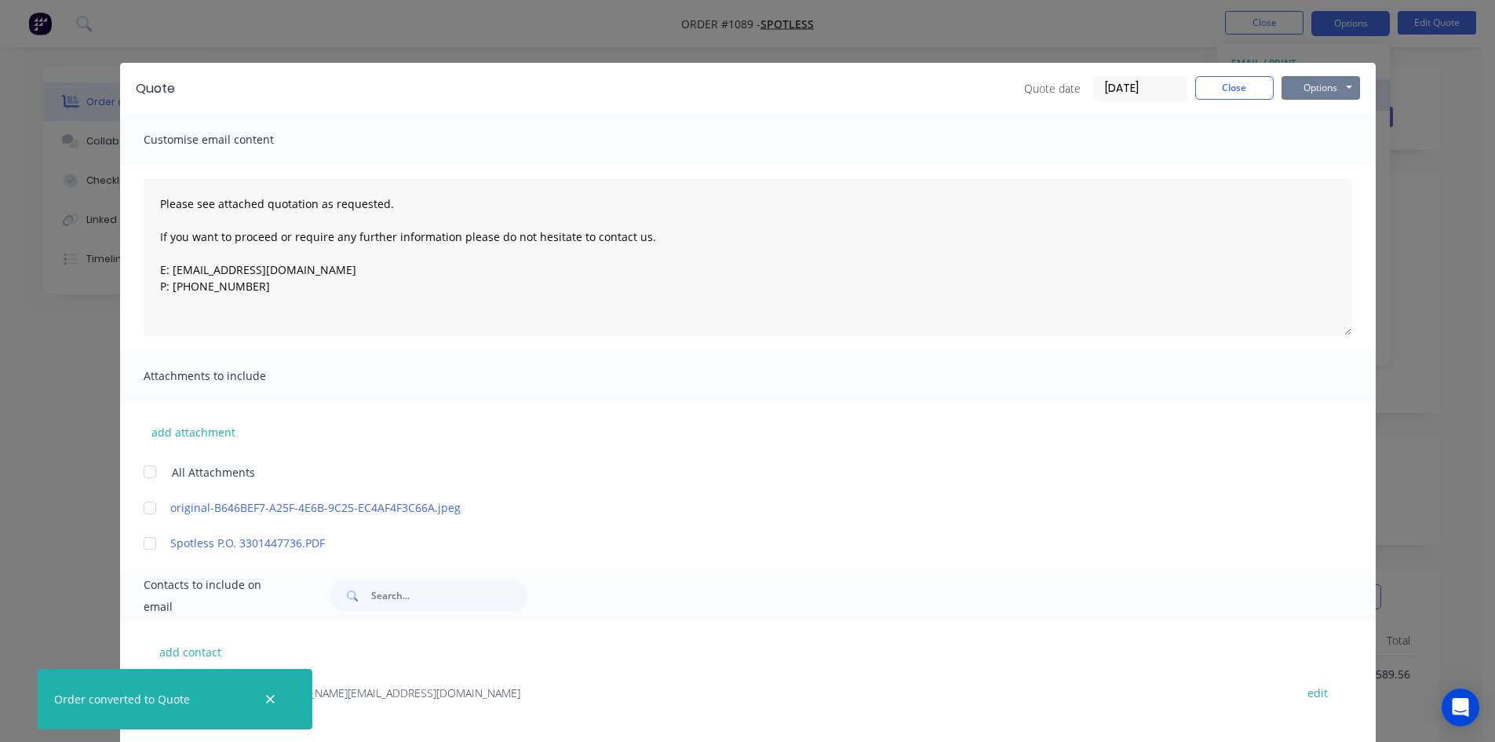
click at [1337, 89] on button "Options" at bounding box center [1321, 88] width 78 height 24
click at [1328, 133] on button "Print" at bounding box center [1332, 142] width 100 height 26
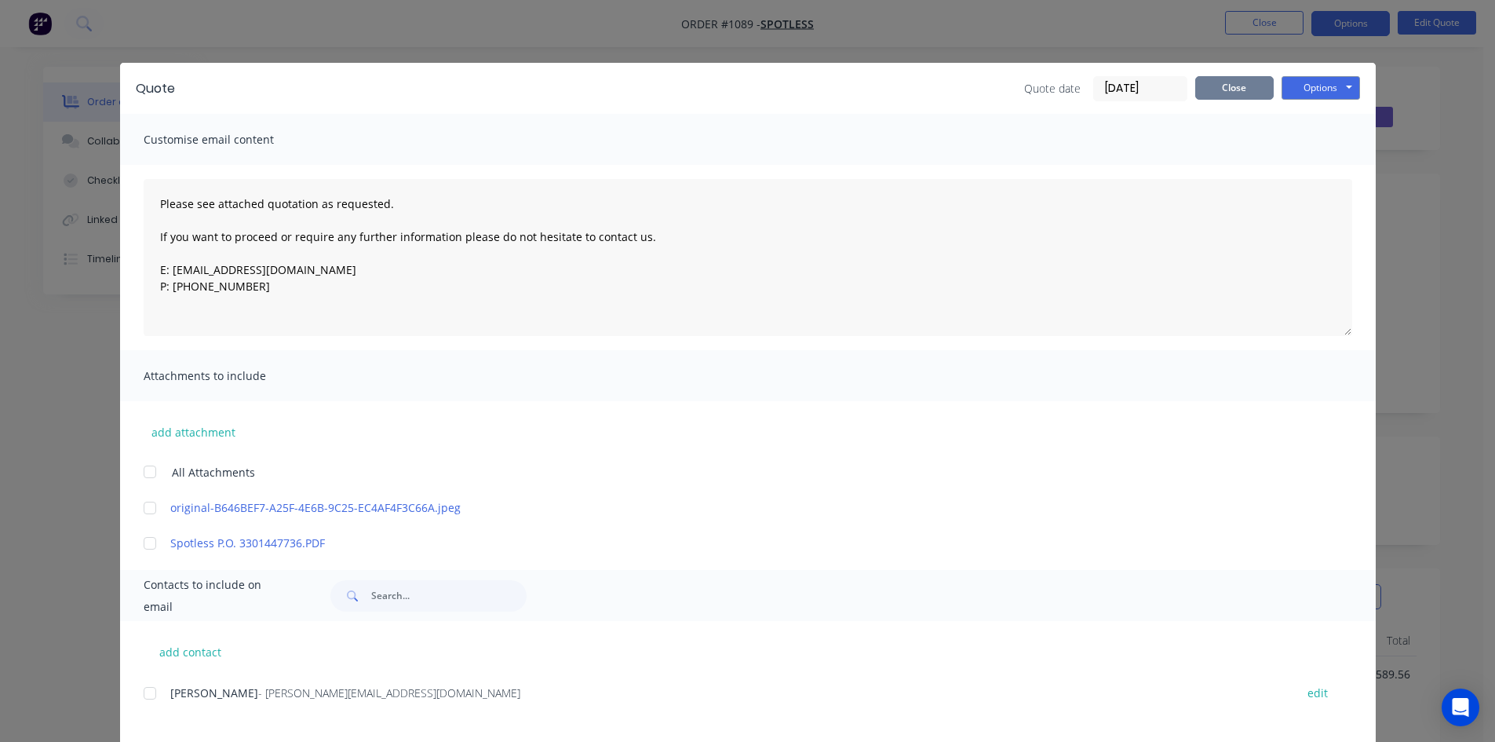
click at [1209, 81] on button "Close" at bounding box center [1234, 88] width 78 height 24
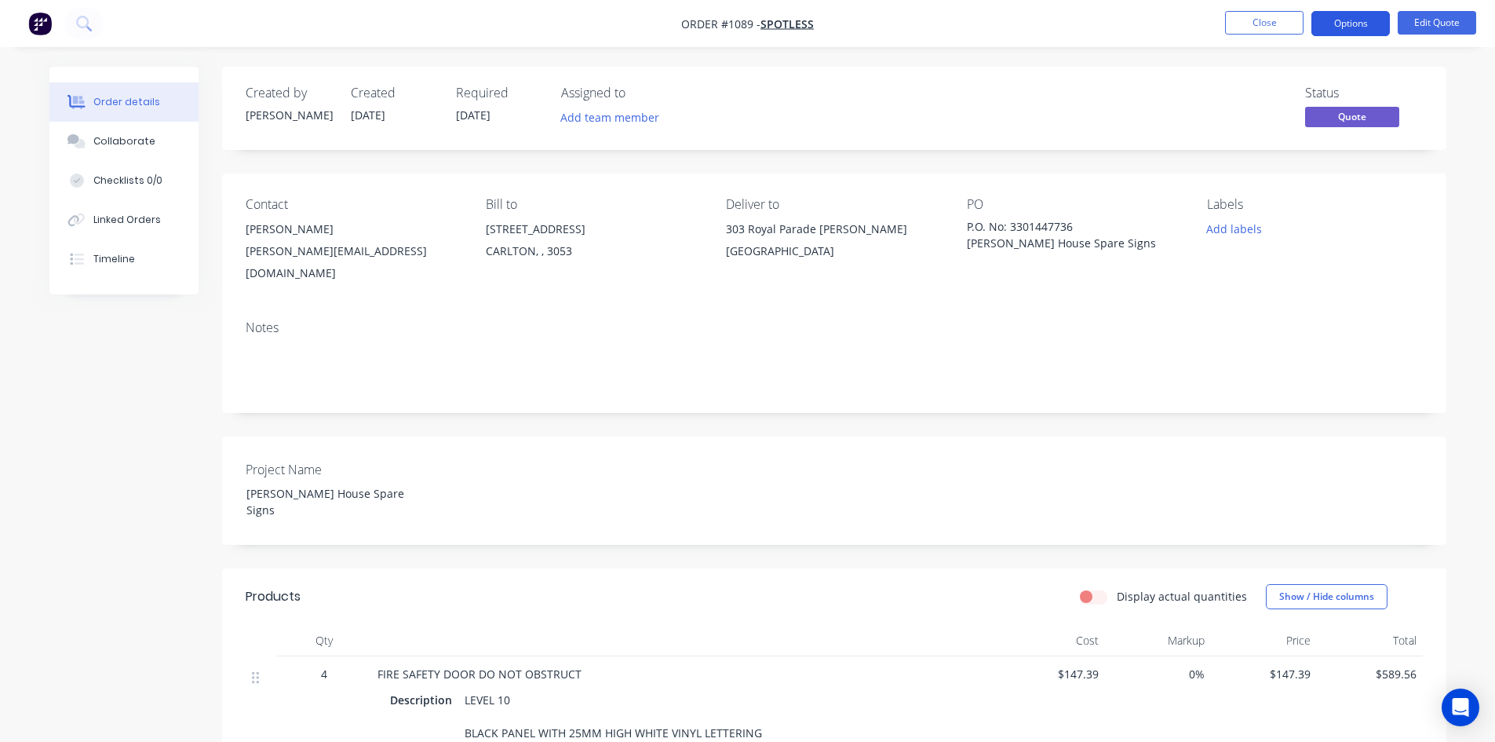
click at [1373, 31] on button "Options" at bounding box center [1350, 23] width 78 height 25
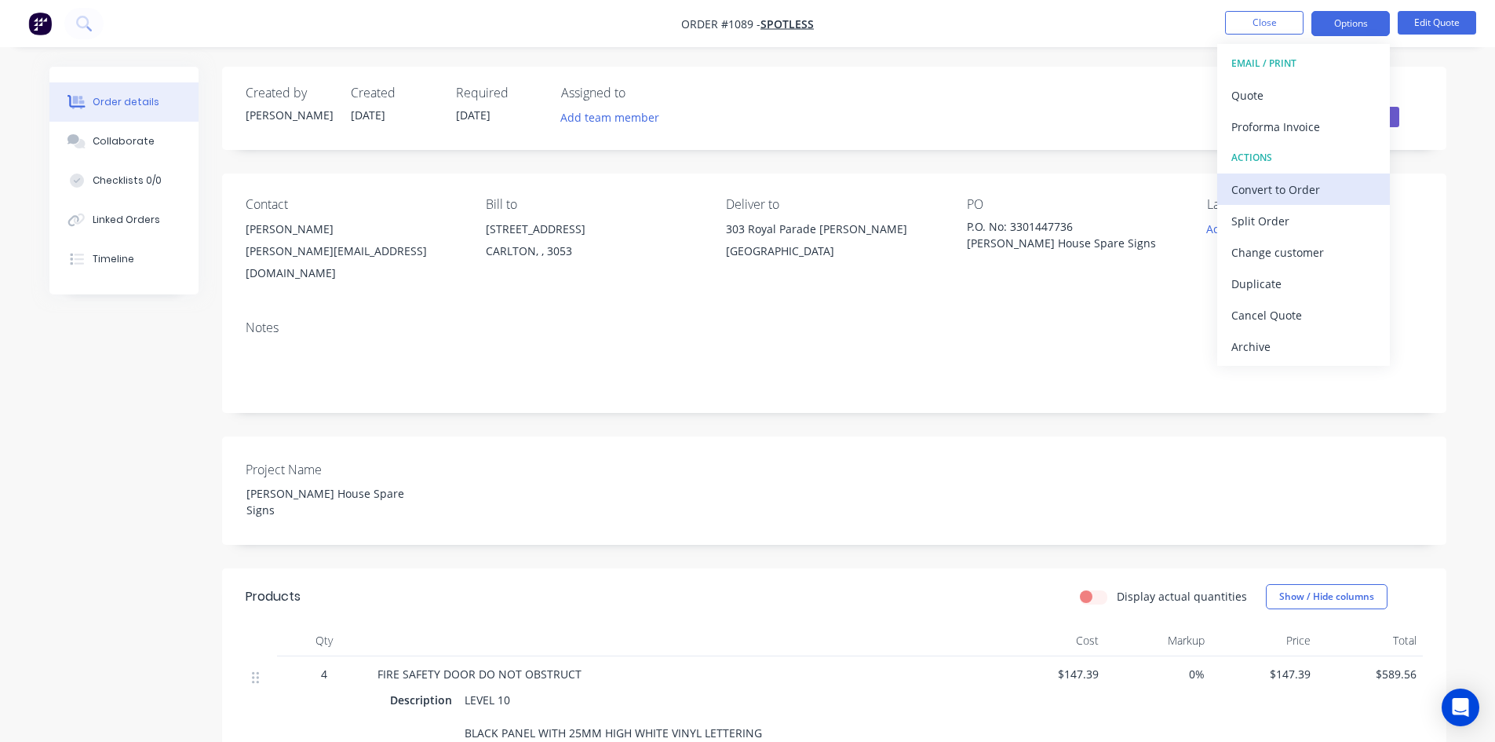
click at [1276, 199] on div "Convert to Order" at bounding box center [1303, 189] width 144 height 23
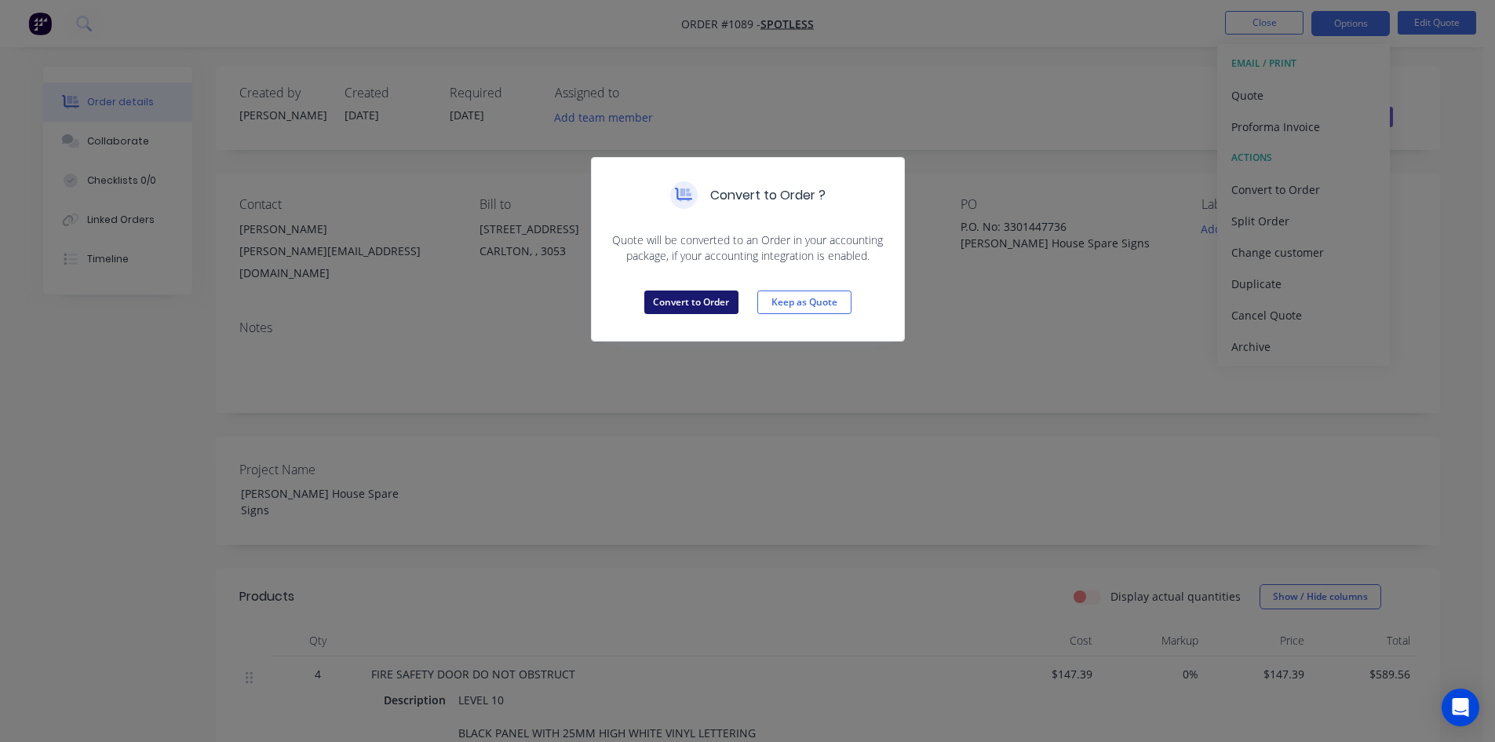
click at [706, 296] on button "Convert to Order" at bounding box center [691, 302] width 94 height 24
